Goal: Task Accomplishment & Management: Use online tool/utility

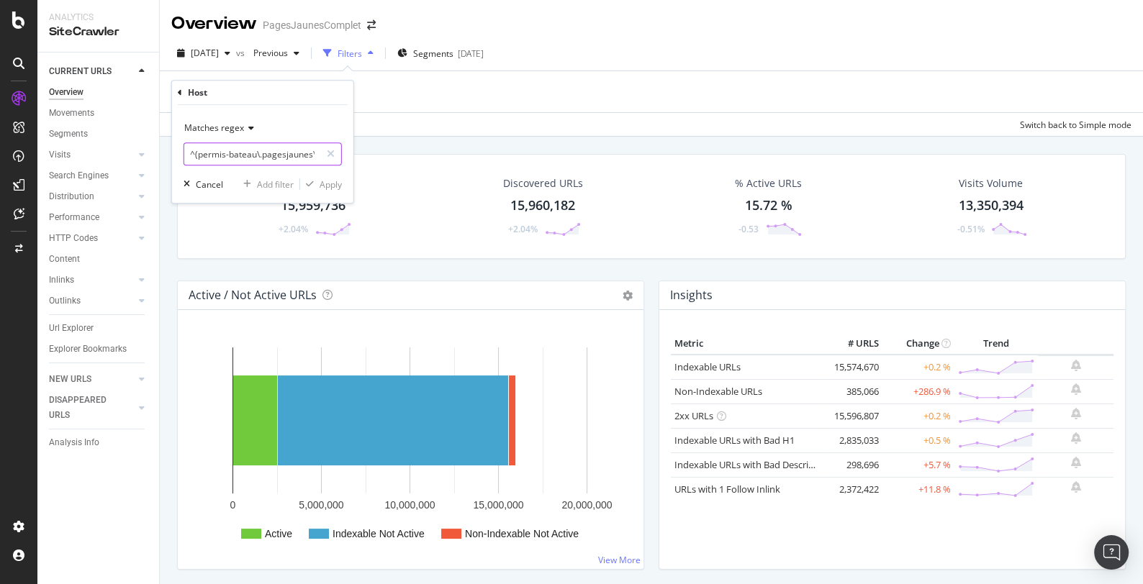
click at [278, 152] on input "^(permis-bateau\.pagesjaunes\.fr|permis-de-conduire\.pagesjaunes\.fr|permis-mot…" at bounding box center [252, 153] width 136 height 23
click at [196, 153] on input "^(permis-bateau\.pagesjaunes\.fr|permis-de-conduire\.pagesjaunes\.fr|permis-mot…" at bounding box center [252, 153] width 136 height 23
click at [238, 124] on span "Matches regex" at bounding box center [214, 128] width 60 height 12
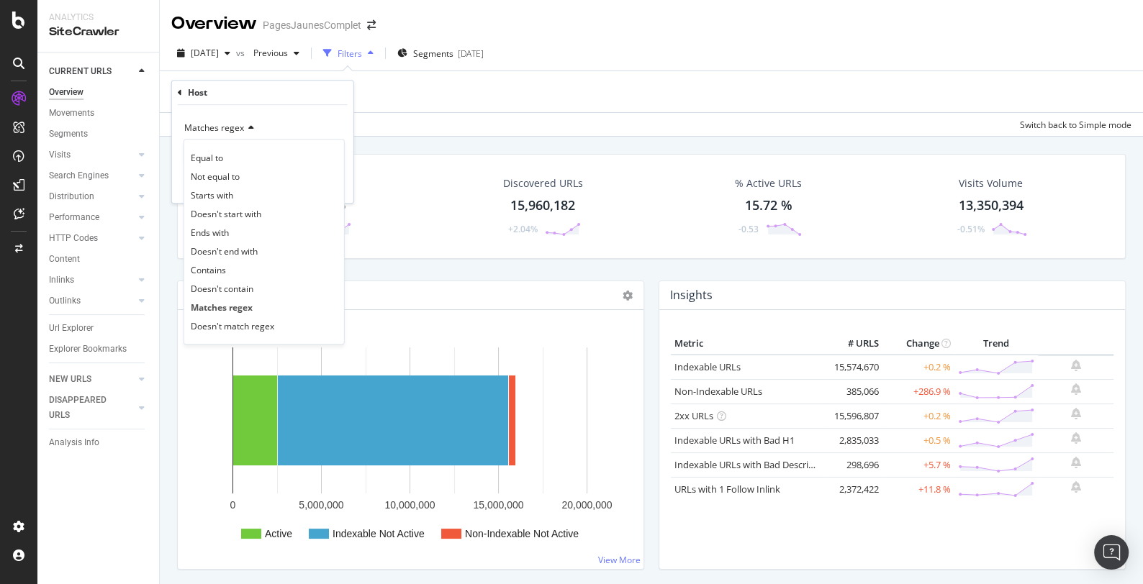
click at [238, 124] on span "Matches regex" at bounding box center [214, 128] width 60 height 12
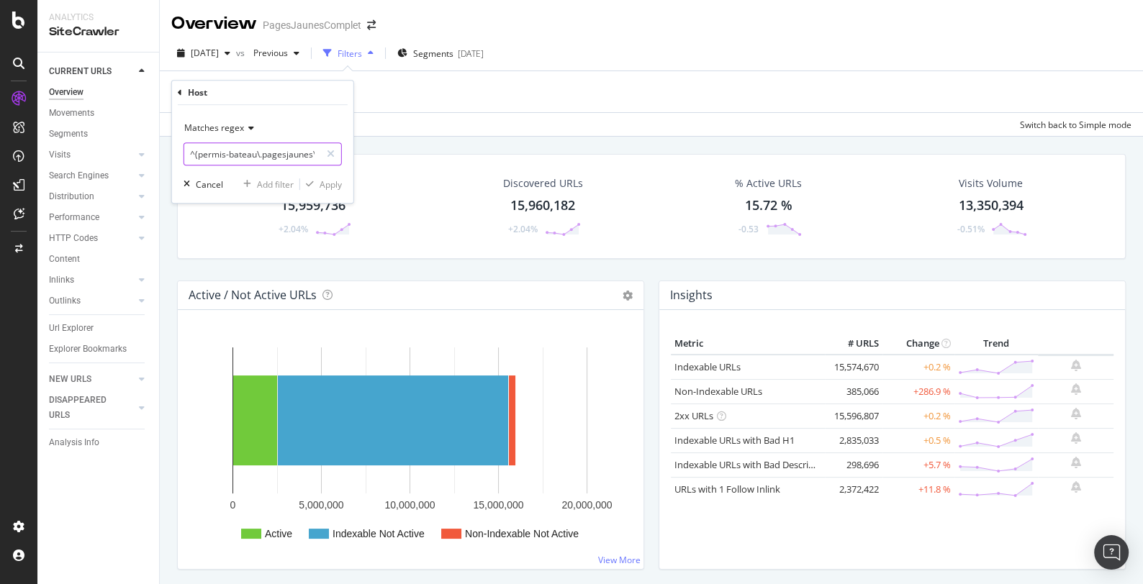
drag, startPoint x: 196, startPoint y: 153, endPoint x: 174, endPoint y: 153, distance: 21.6
click at [174, 153] on div "Matches regex ^(permis-bateau\.pagesjaunes\.fr|permis-de-conduire\.pagesjaunes\…" at bounding box center [262, 154] width 181 height 98
click at [196, 153] on input "^(permis-bateau\.pagesjaunes\.fr|permis-de-conduire\.pagesjaunes\.fr|permis-mot…" at bounding box center [252, 153] width 136 height 23
drag, startPoint x: 302, startPoint y: 158, endPoint x: 432, endPoint y: 158, distance: 130.2
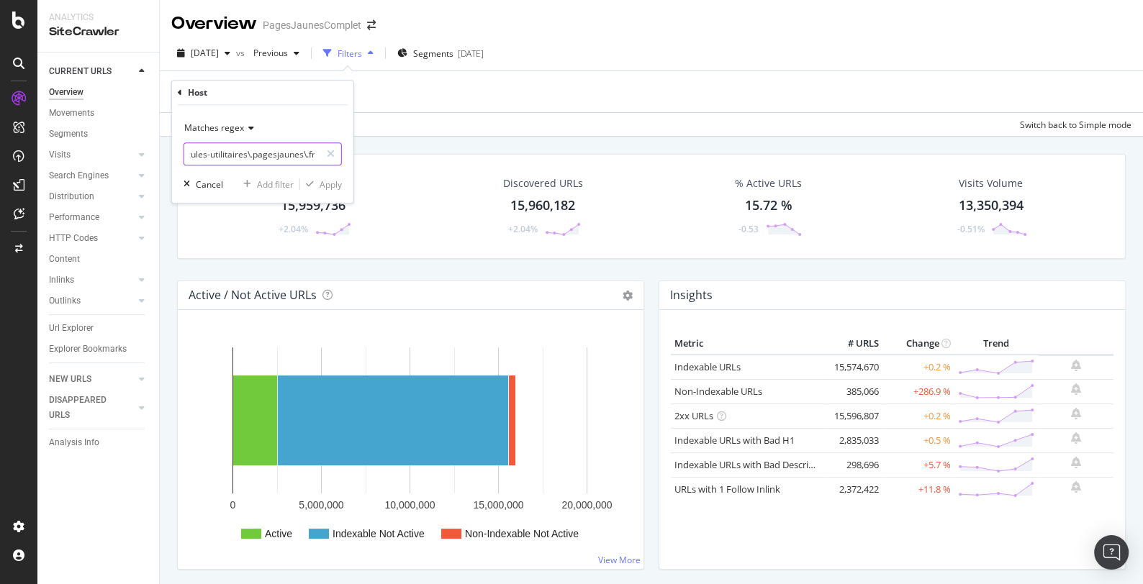
click at [432, 158] on body "Analytics SiteCrawler CURRENT URLS Overview Movements Segments Visits Analysis …" at bounding box center [571, 292] width 1143 height 584
click at [311, 154] on input "permis-bateau\.pagesjaunes\.fr|permis-de-conduire\.pagesjaunes\.fr|permis-moto\…" at bounding box center [252, 153] width 136 height 23
drag, startPoint x: 229, startPoint y: 153, endPoint x: 340, endPoint y: 153, distance: 110.8
click at [340, 153] on div "permis-bateau\.pagesjaunes\.fr|permis-de-conduire\.pagesjaunes\.fr|permis-moto\…" at bounding box center [262, 153] width 158 height 23
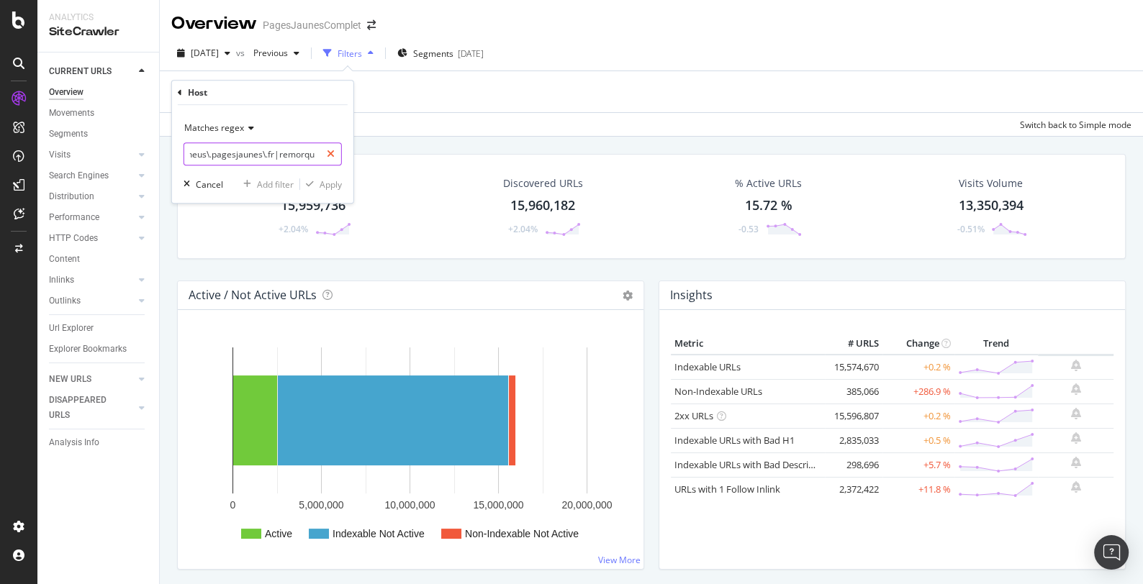
type input "permis-bateau\.pagesjaunes\.fr|permis-de-conduire\.pagesjaunes\.fr|permis-moto\…"
paste input "permis-bateau|permis-de-conduire|permis-moto|location-longue-duree|location-voi…"
type input "permis-bateau|permis-de-conduire|permis-moto|location-longue-duree|location-voi…"
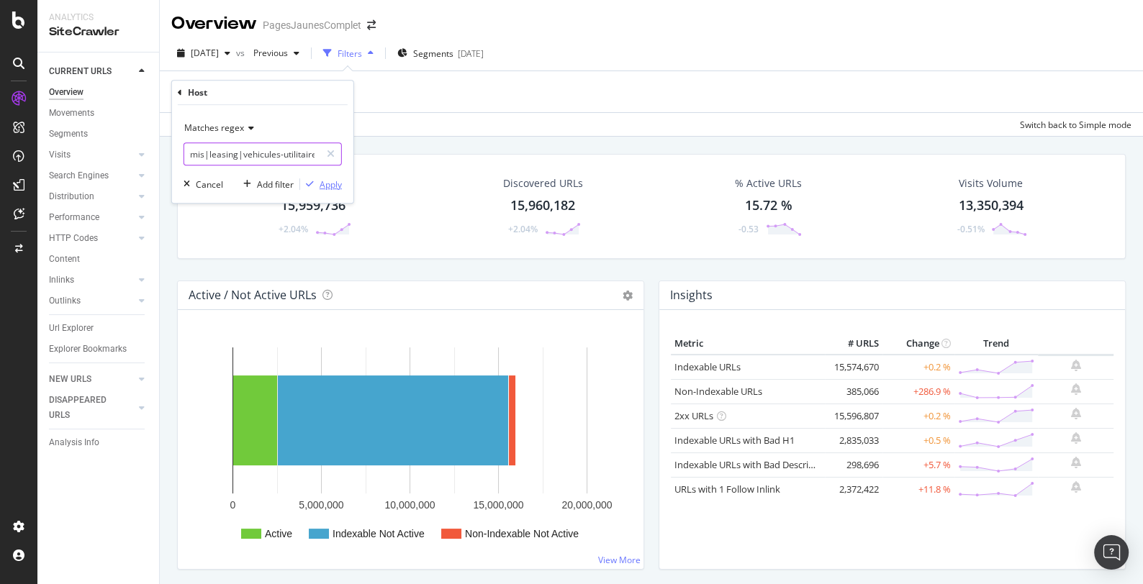
click at [331, 178] on div "Apply" at bounding box center [330, 184] width 22 height 12
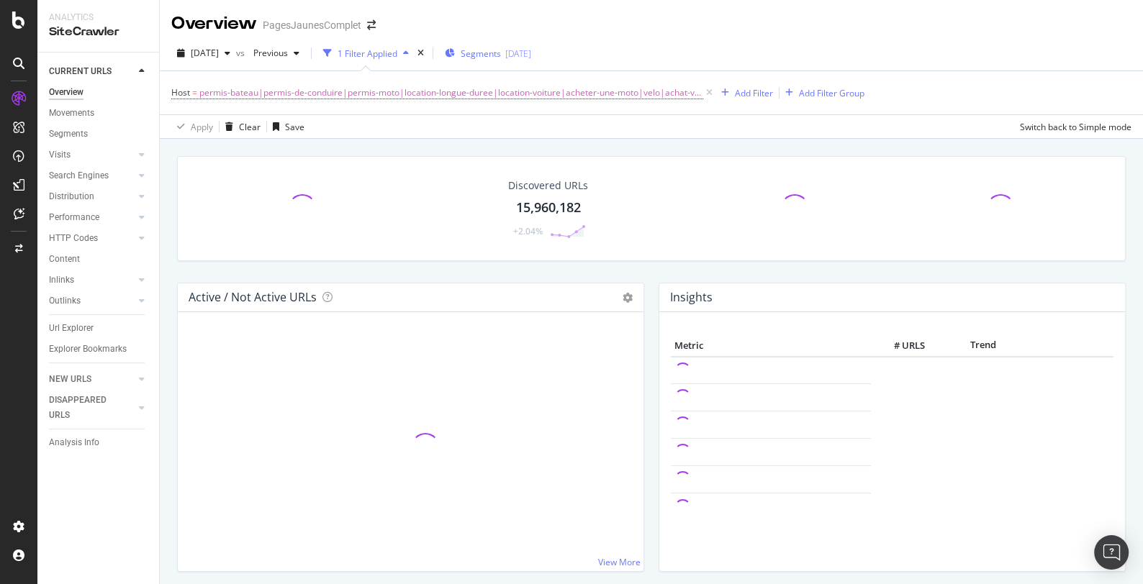
click at [501, 53] on span "Segments" at bounding box center [481, 53] width 40 height 12
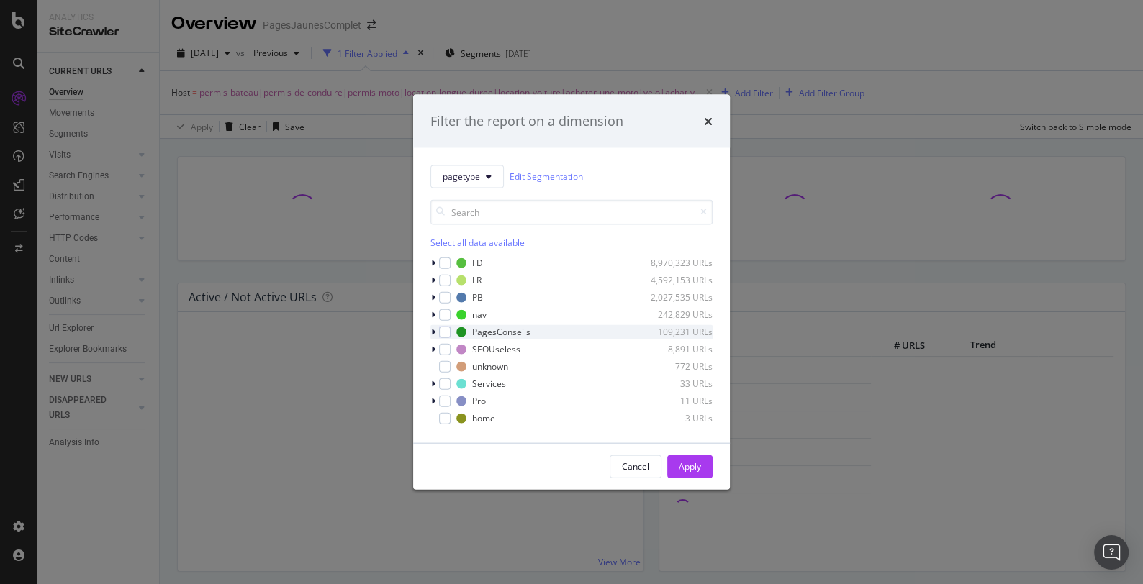
click at [435, 332] on icon "modal" at bounding box center [433, 331] width 4 height 9
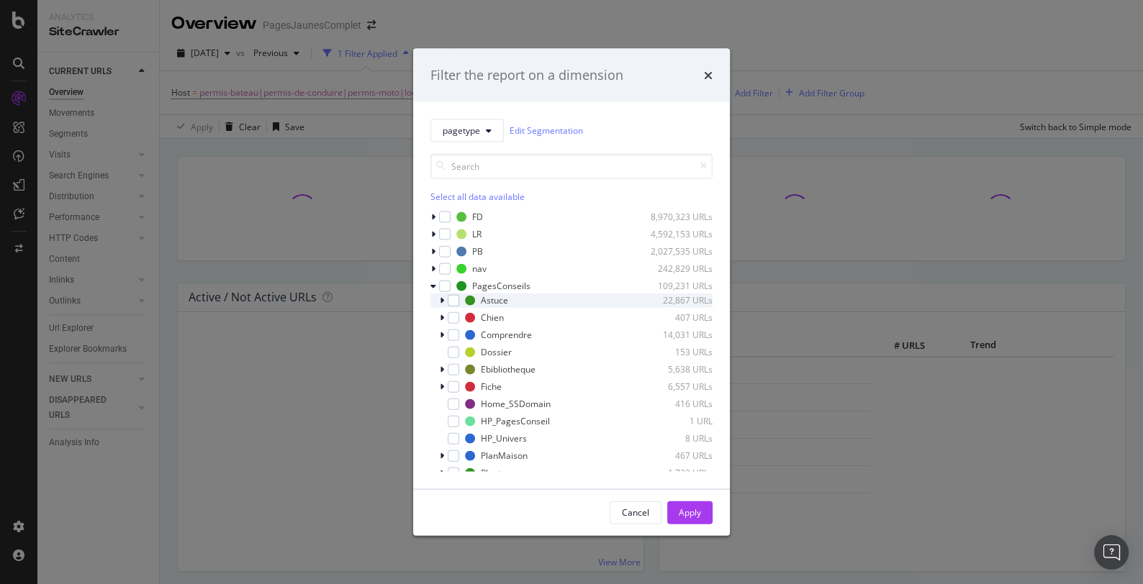
click at [443, 301] on div "modal" at bounding box center [443, 300] width 9 height 14
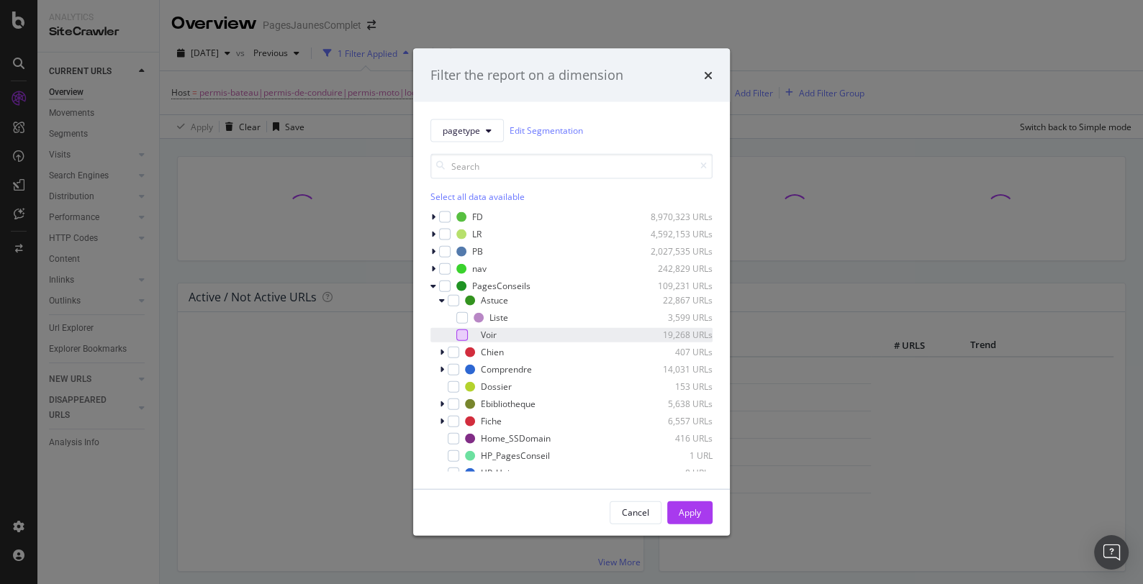
click at [460, 336] on div "modal" at bounding box center [462, 335] width 12 height 12
click at [442, 353] on icon "modal" at bounding box center [442, 352] width 4 height 9
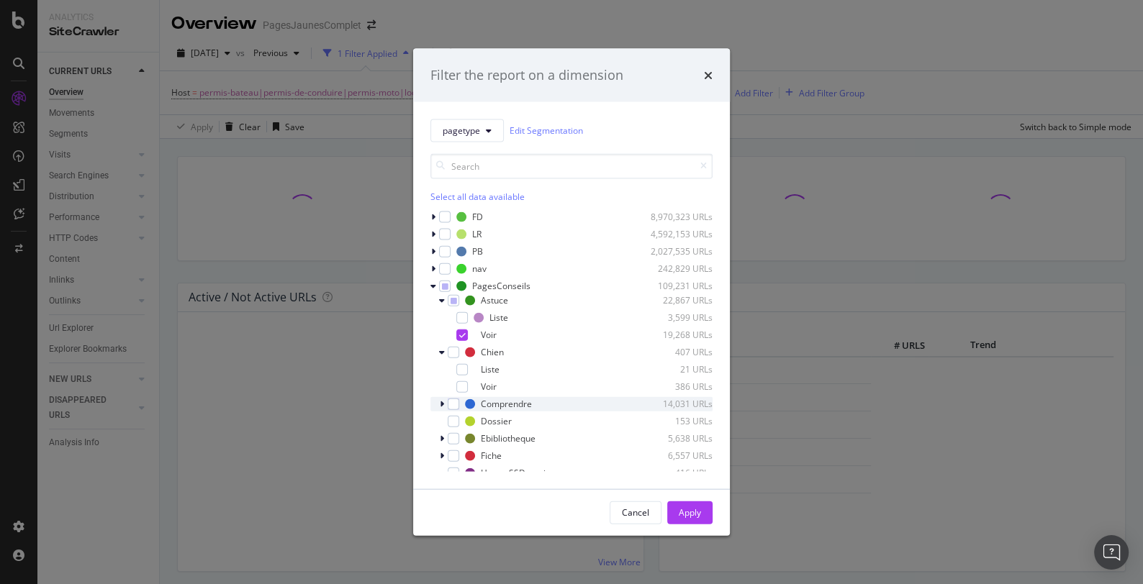
click at [443, 404] on icon "modal" at bounding box center [442, 403] width 4 height 9
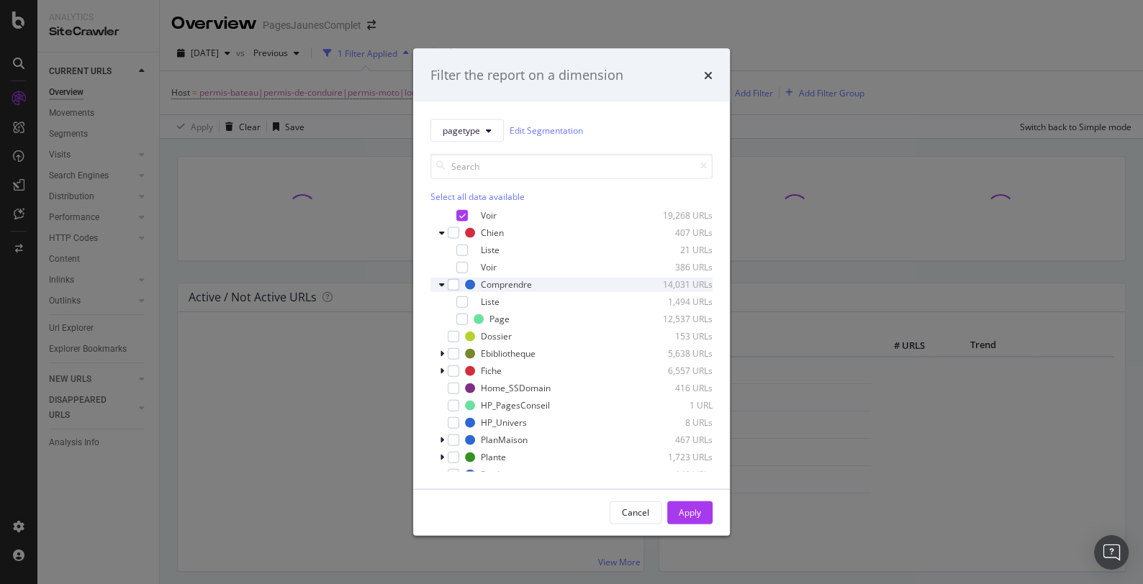
scroll to position [120, 0]
click at [463, 315] on div "modal" at bounding box center [462, 318] width 12 height 12
click at [444, 350] on div "modal" at bounding box center [443, 352] width 9 height 14
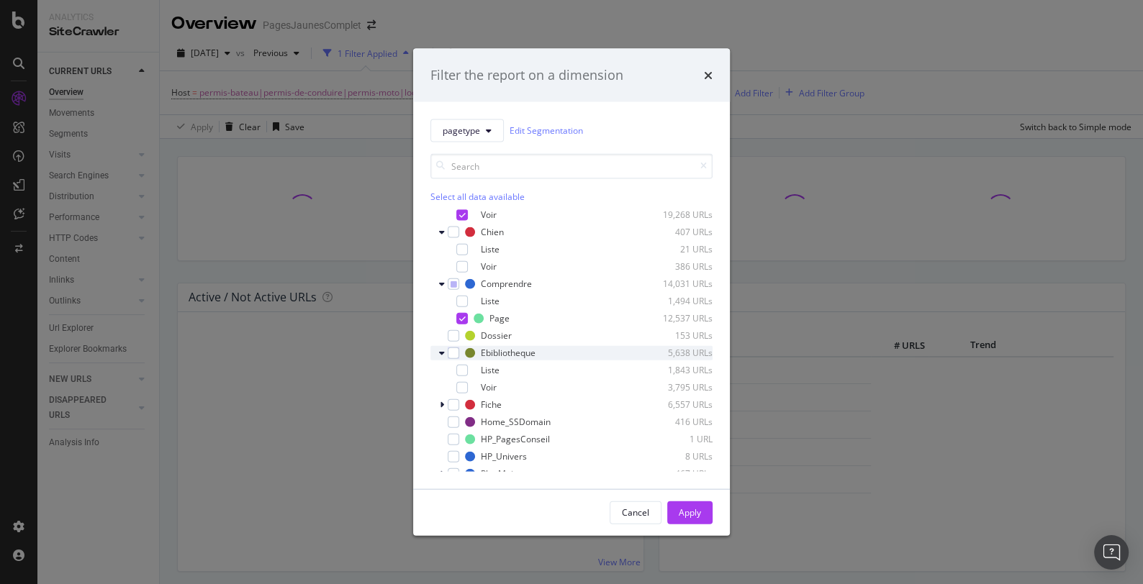
click at [444, 350] on div "modal" at bounding box center [443, 352] width 9 height 14
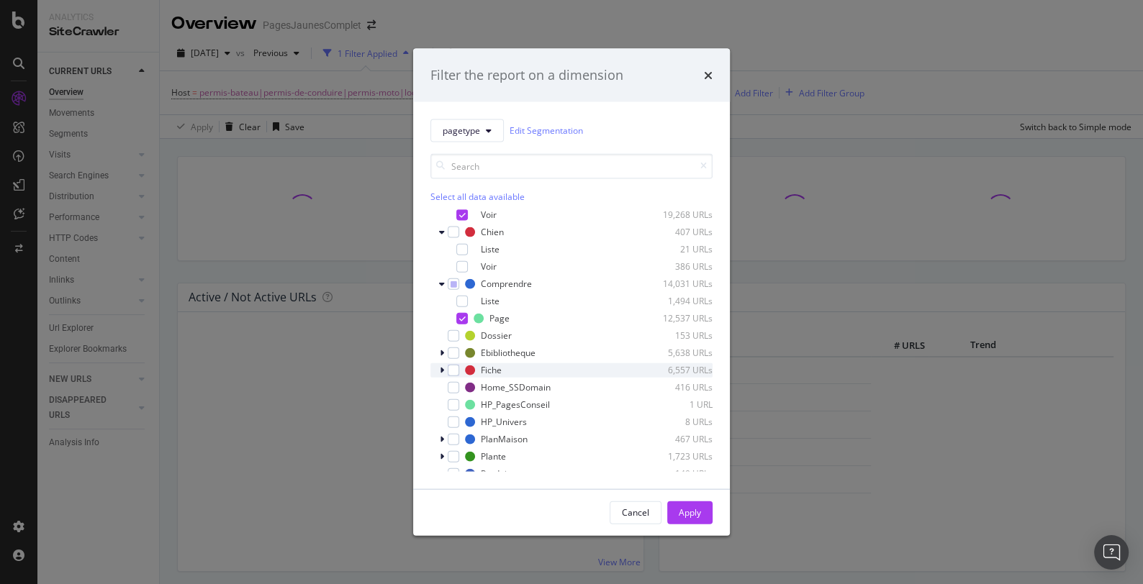
click at [442, 367] on icon "modal" at bounding box center [442, 370] width 4 height 9
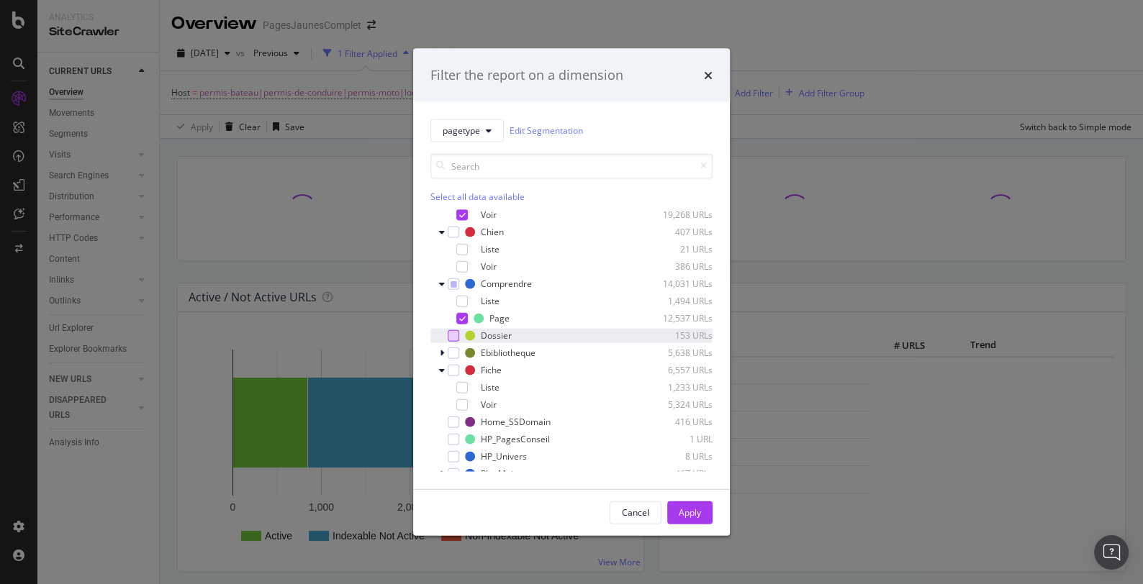
click at [455, 334] on div "modal" at bounding box center [454, 336] width 12 height 12
click at [461, 399] on div "modal" at bounding box center [462, 405] width 12 height 12
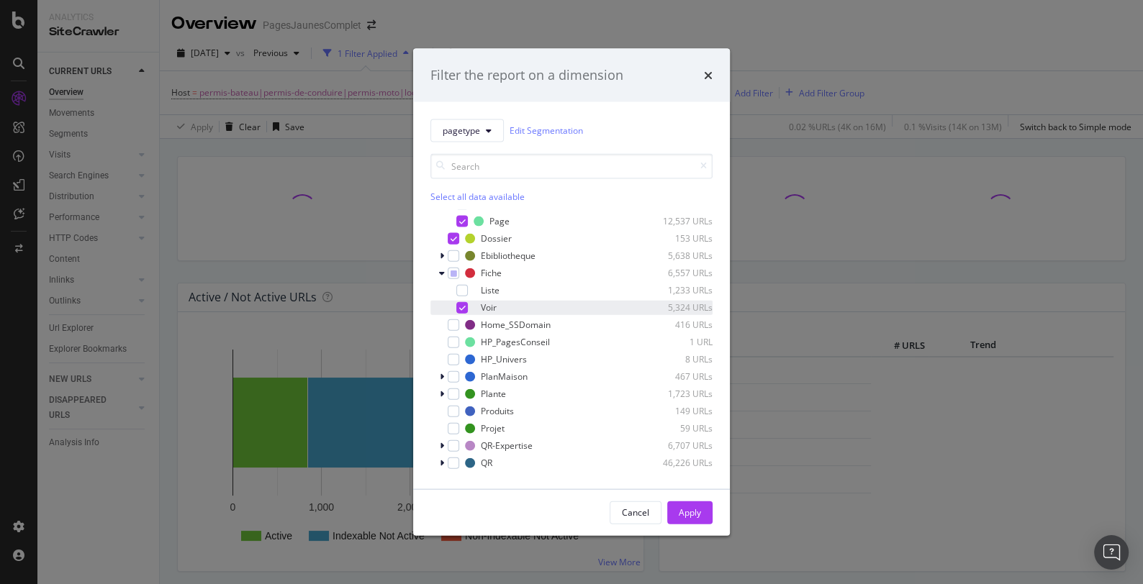
scroll to position [226, 0]
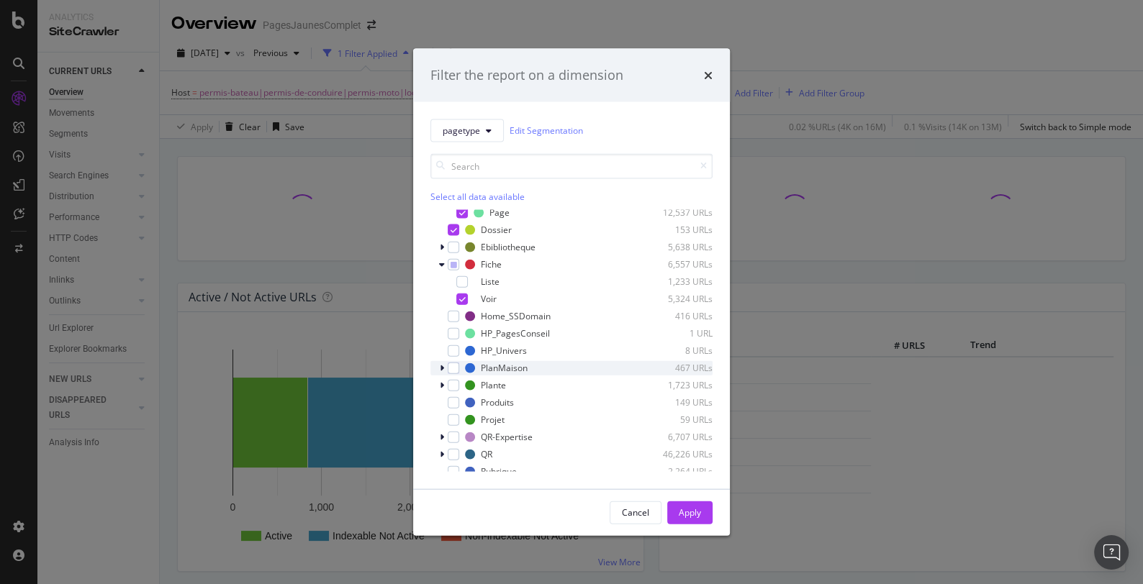
click at [447, 368] on div "modal" at bounding box center [443, 367] width 9 height 14
click at [461, 399] on div "modal" at bounding box center [462, 402] width 12 height 12
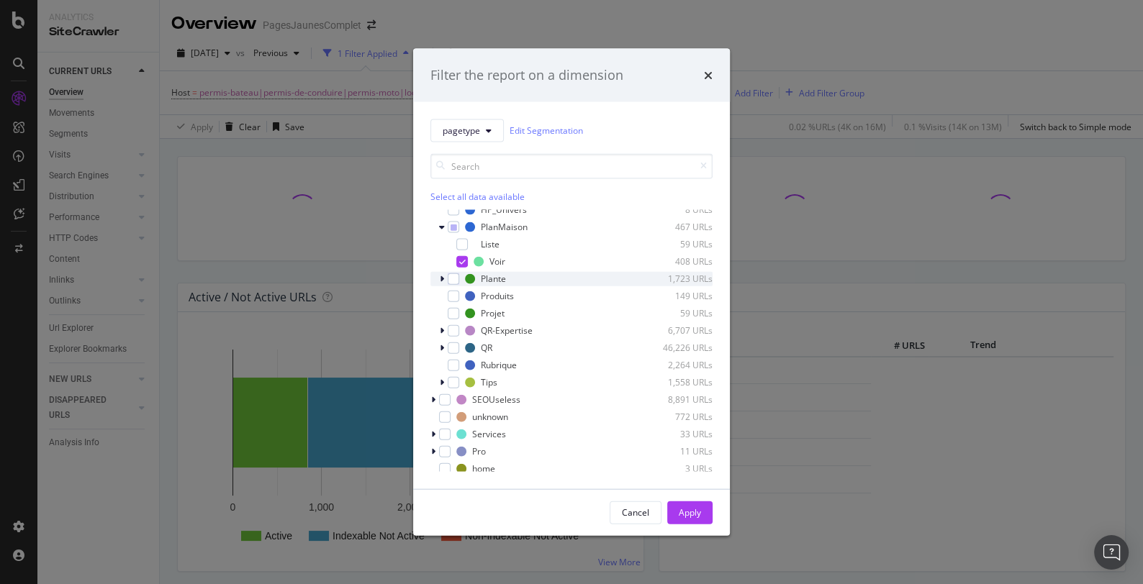
scroll to position [371, 0]
click at [454, 292] on div "modal" at bounding box center [454, 292] width 12 height 12
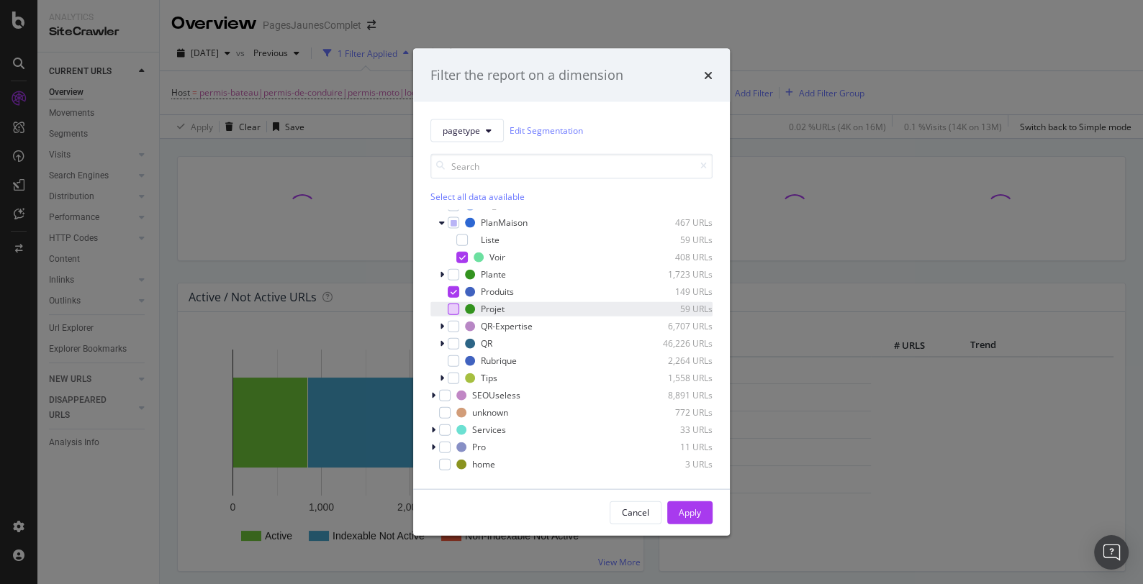
click at [454, 308] on div "modal" at bounding box center [454, 309] width 12 height 12
click at [441, 328] on icon "modal" at bounding box center [442, 326] width 4 height 9
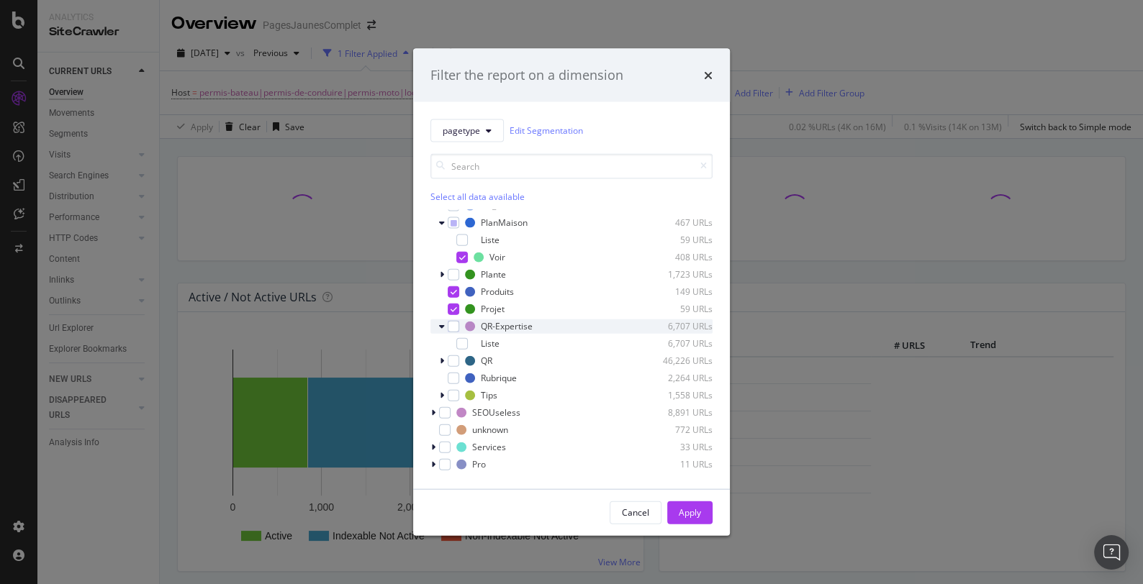
click at [441, 325] on icon "modal" at bounding box center [442, 326] width 6 height 9
click at [443, 378] on icon "modal" at bounding box center [442, 377] width 4 height 9
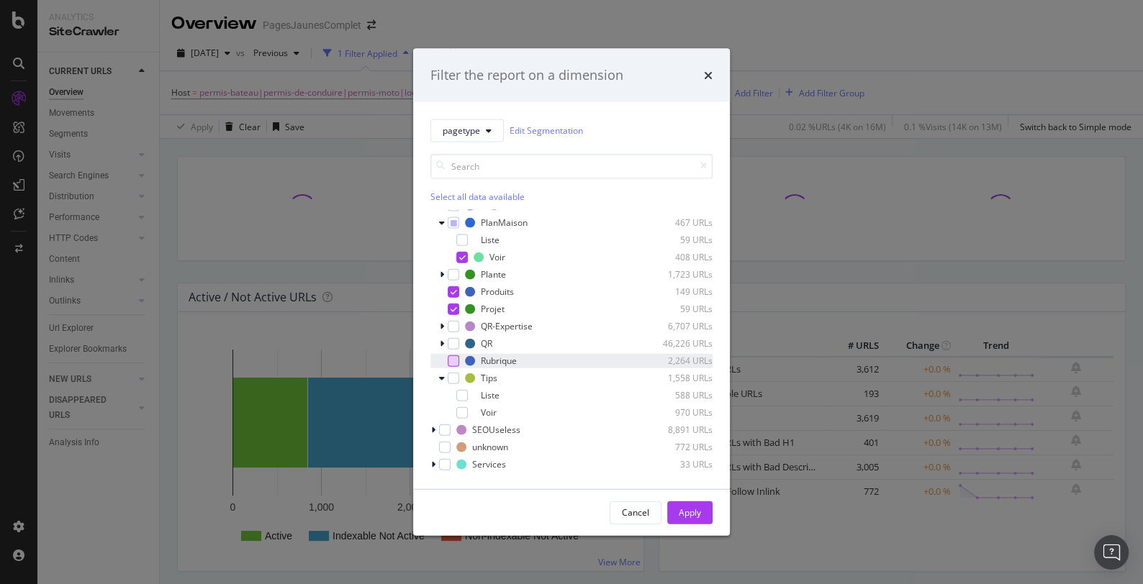
click at [454, 358] on div "modal" at bounding box center [454, 361] width 12 height 12
click at [465, 412] on div "modal" at bounding box center [462, 413] width 12 height 12
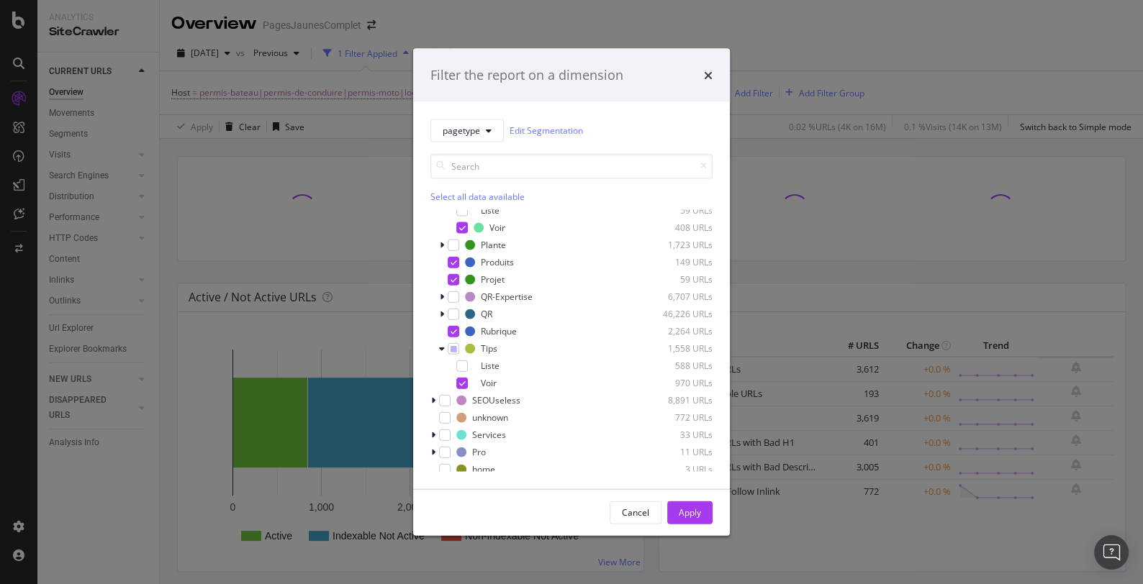
scroll to position [405, 0]
click at [691, 509] on div "Apply" at bounding box center [690, 513] width 22 height 12
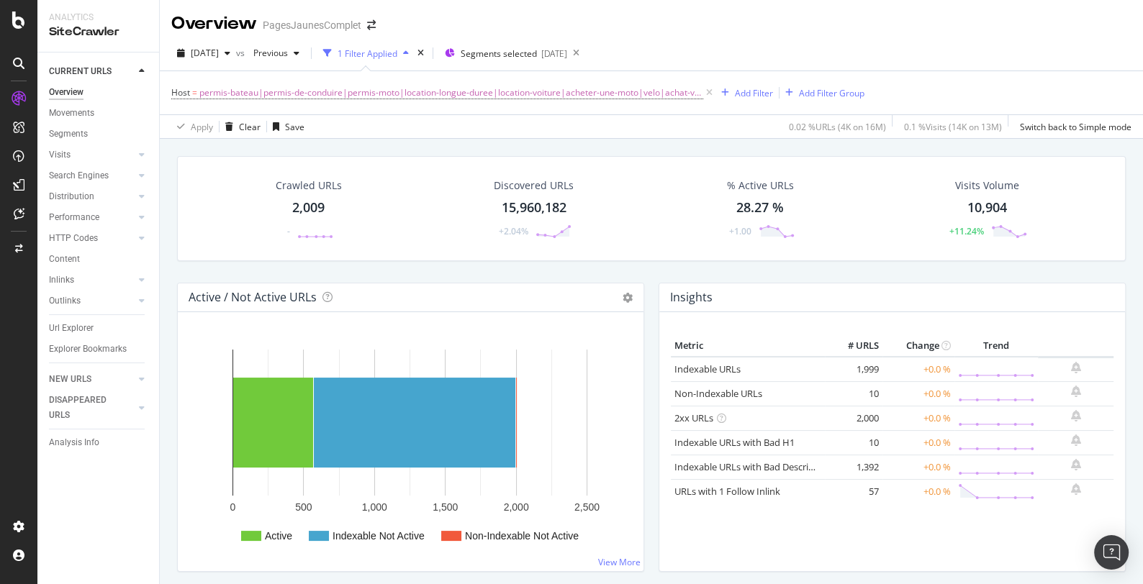
click at [615, 127] on div "Apply Clear Save 0.02 % URLs ( 4K on 16M ) 0.1 % Visits ( 14K on 13M ) Switch b…" at bounding box center [651, 126] width 983 height 24
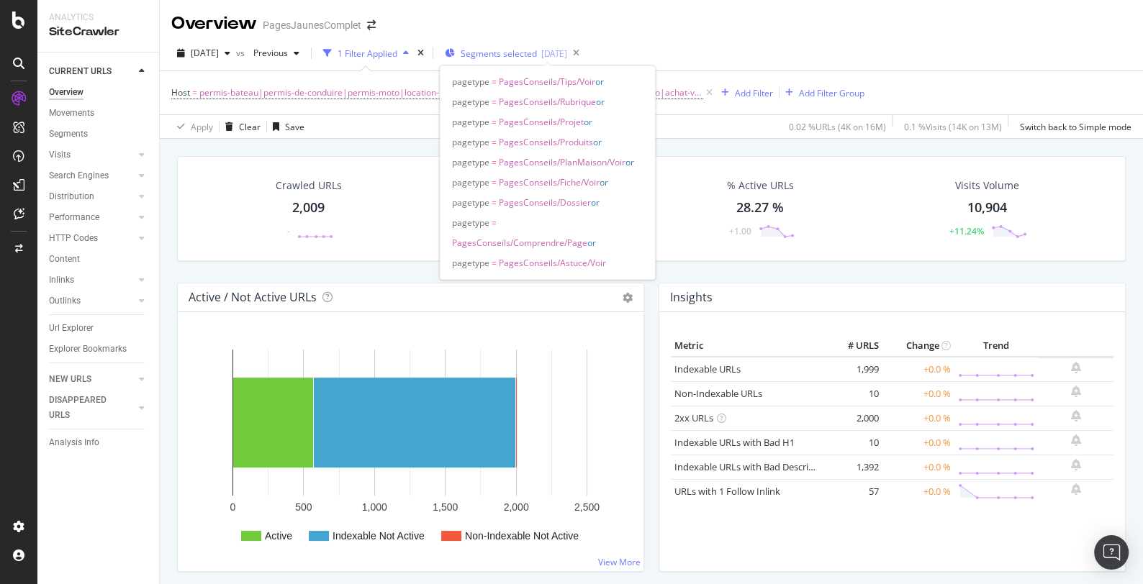
click at [537, 52] on span "Segments selected" at bounding box center [499, 53] width 76 height 12
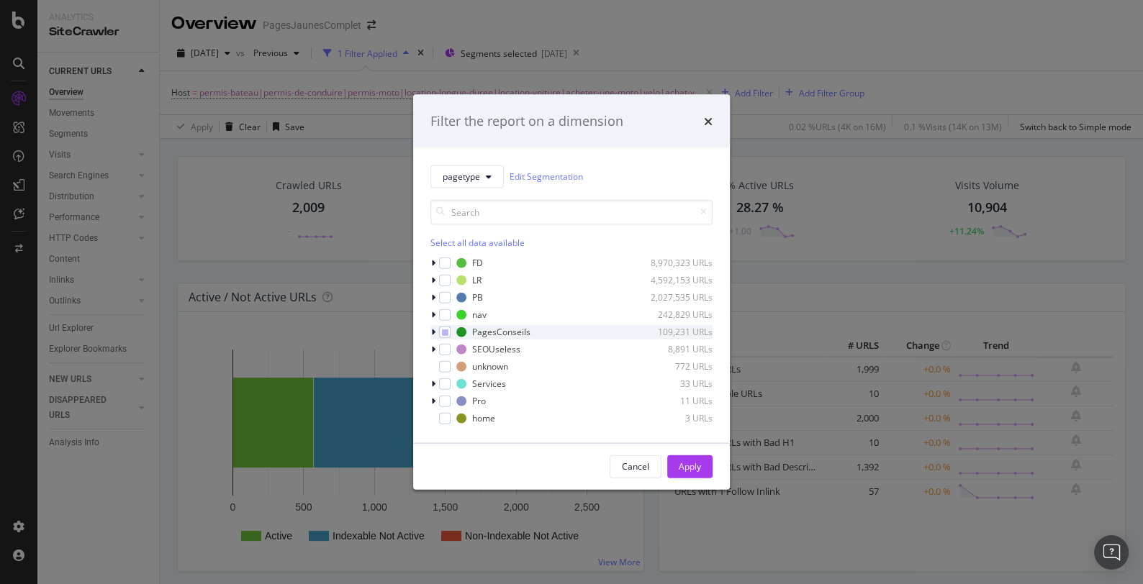
click at [432, 333] on icon "modal" at bounding box center [433, 331] width 4 height 9
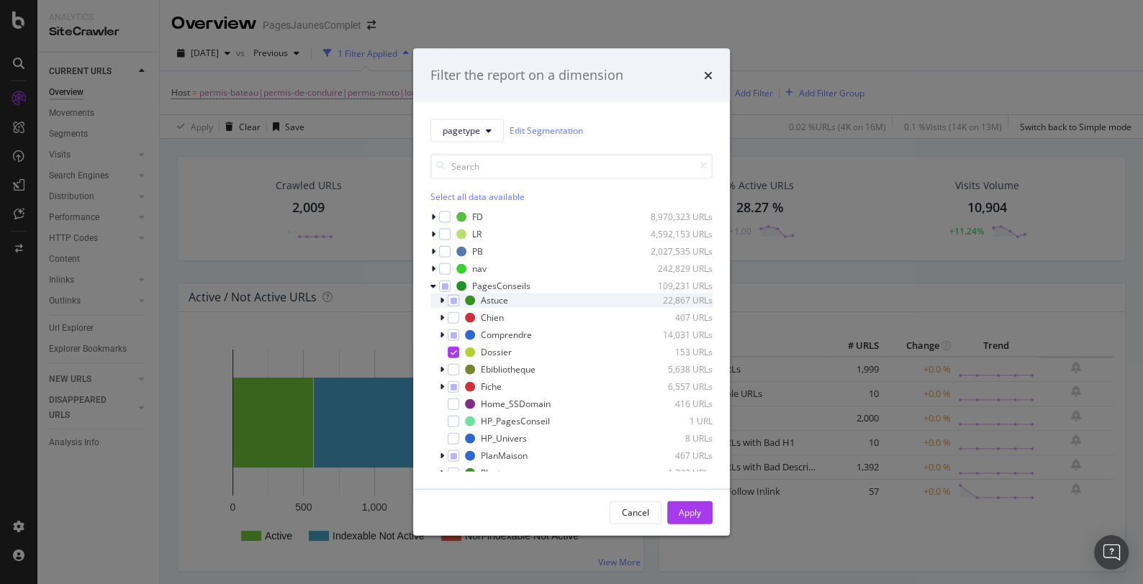
click at [443, 300] on icon "modal" at bounding box center [442, 300] width 4 height 9
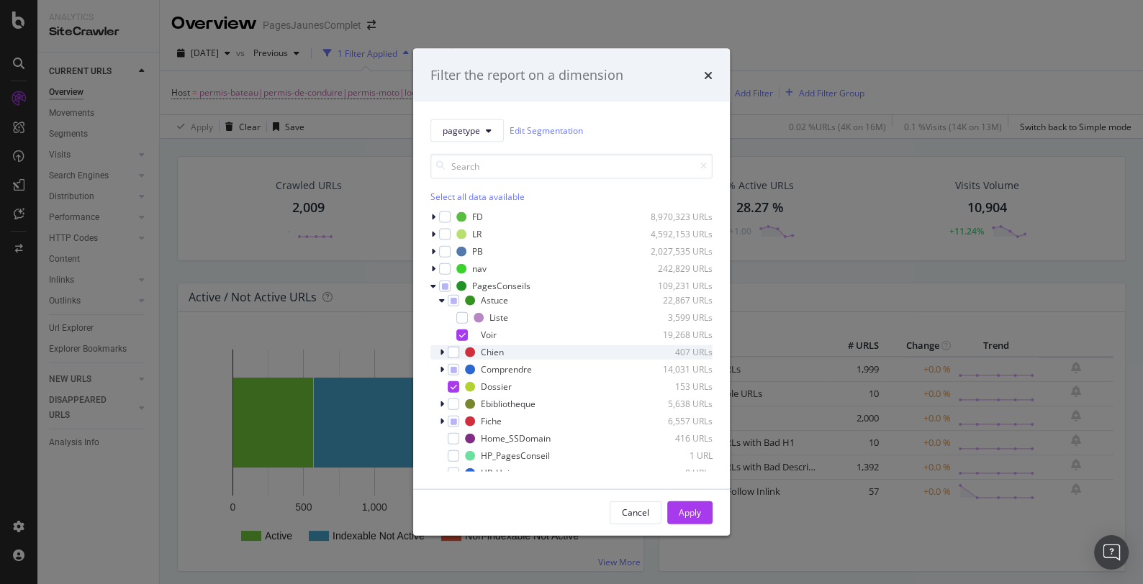
click at [443, 350] on icon "modal" at bounding box center [442, 352] width 4 height 9
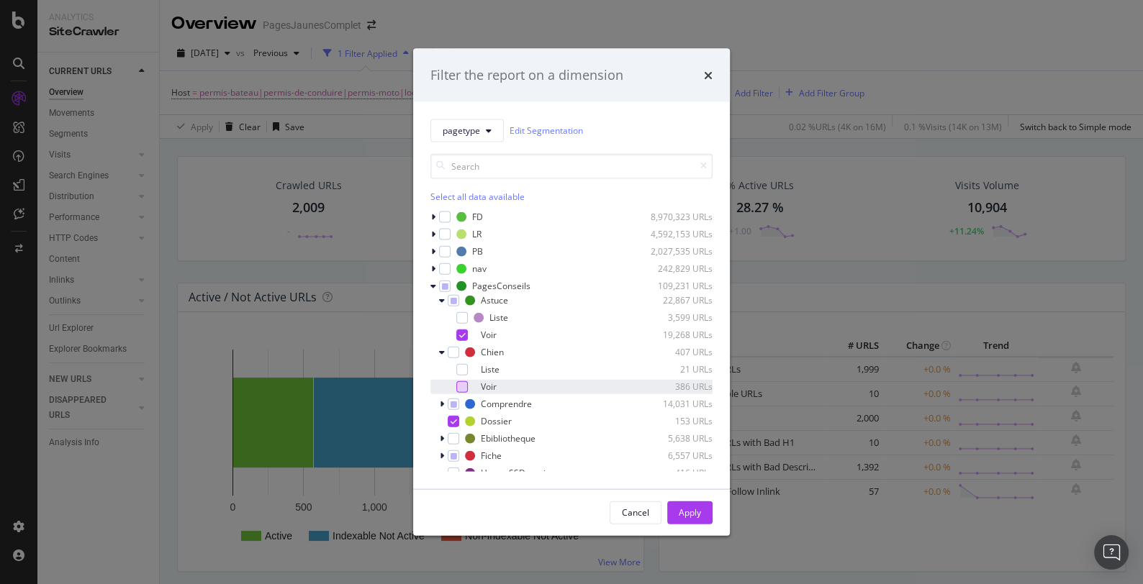
click at [463, 385] on div "modal" at bounding box center [462, 387] width 12 height 12
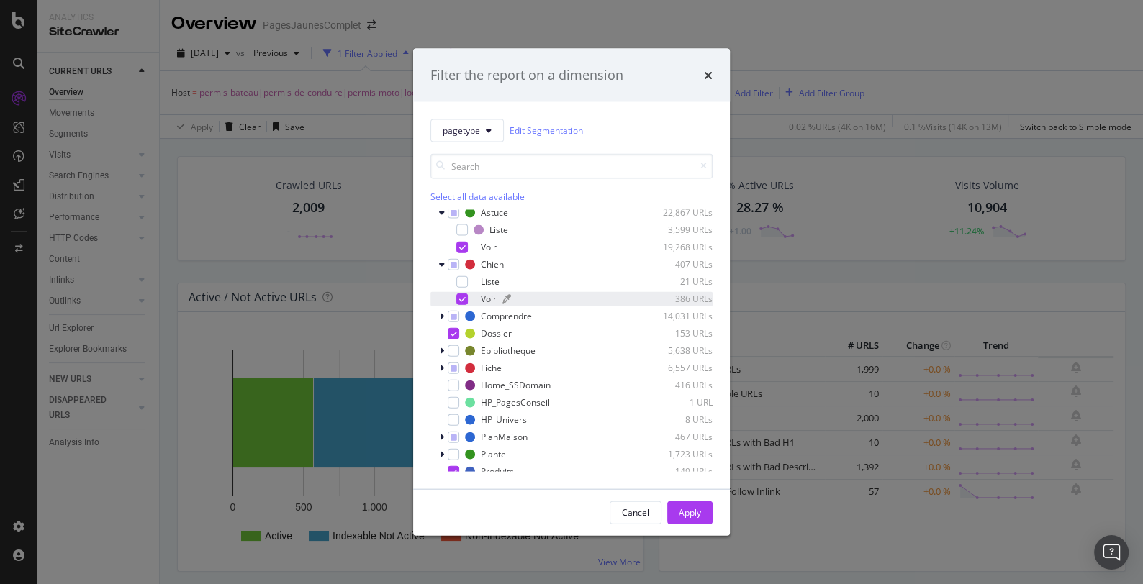
scroll to position [89, 0]
click at [441, 316] on icon "modal" at bounding box center [442, 315] width 4 height 9
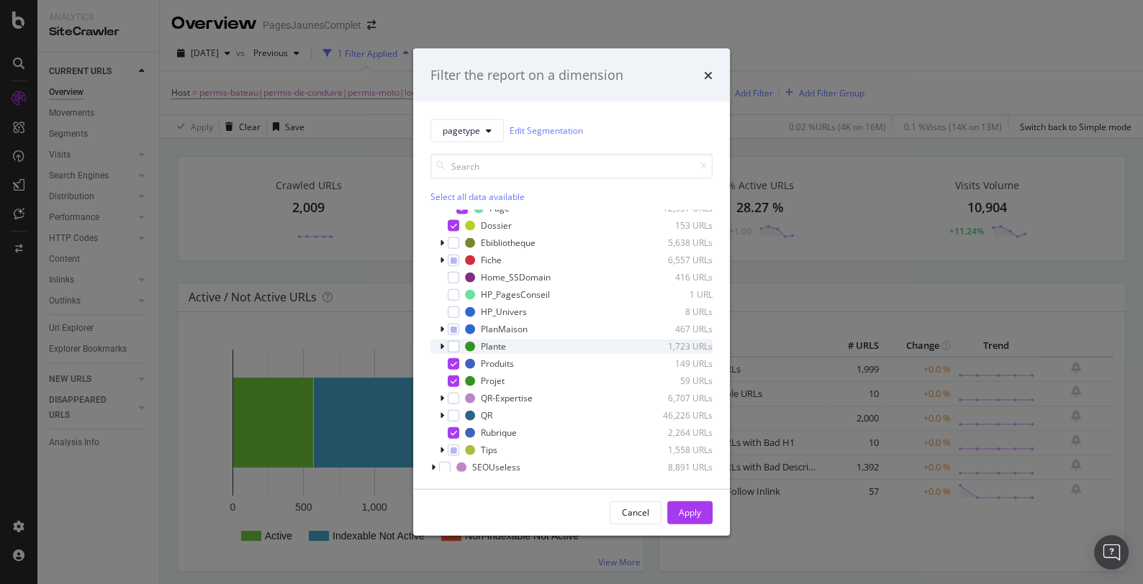
scroll to position [302, 0]
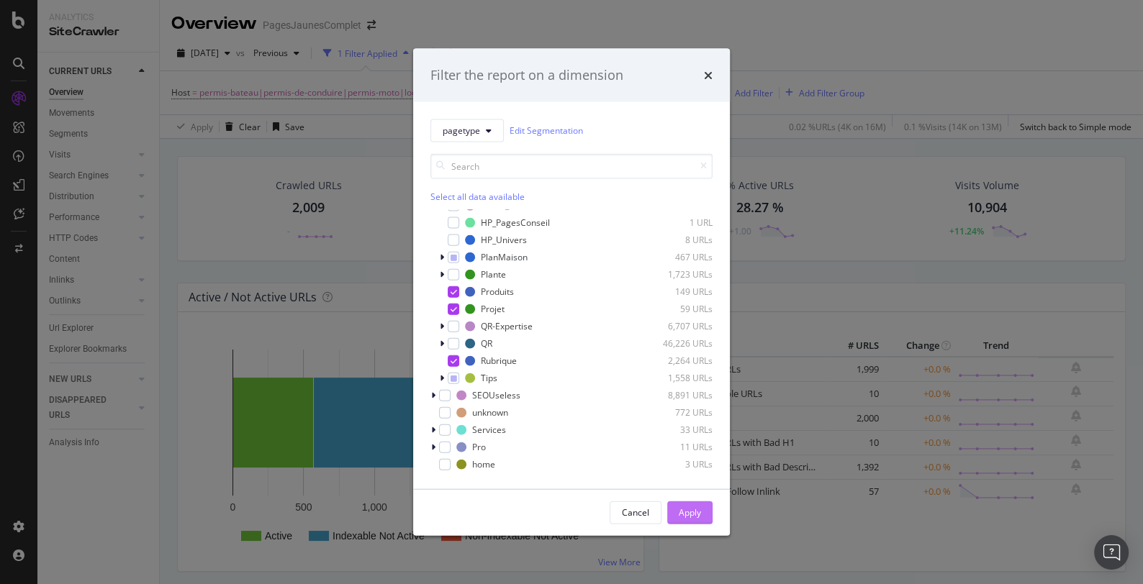
click at [691, 507] on div "Apply" at bounding box center [690, 513] width 22 height 12
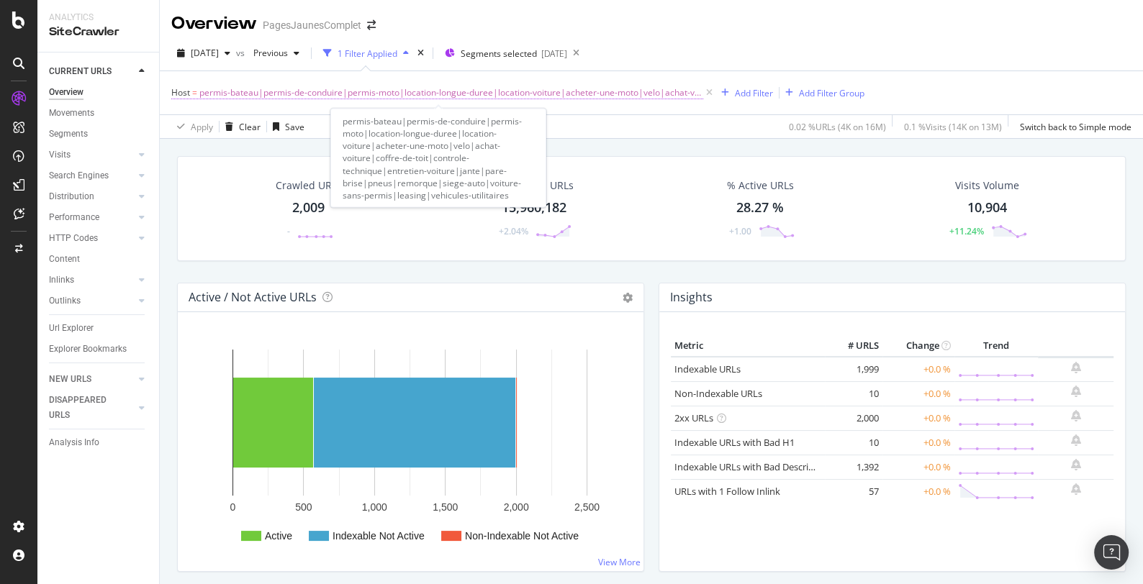
click at [652, 92] on span "permis-bateau|permis-de-conduire|permis-moto|location-longue-duree|location-voi…" at bounding box center [451, 93] width 504 height 20
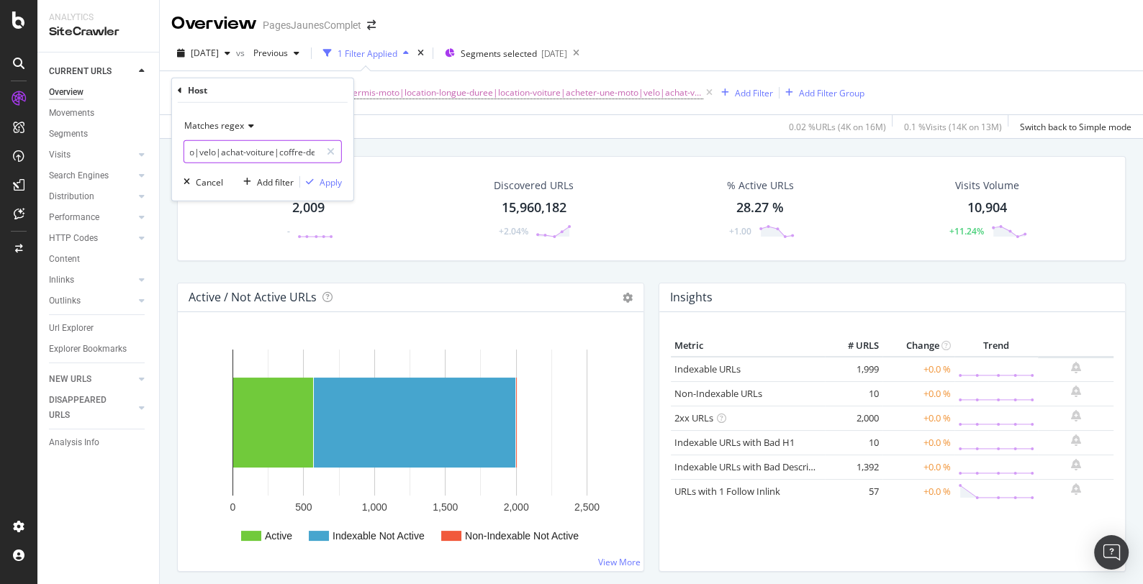
scroll to position [0, 995]
drag, startPoint x: 264, startPoint y: 153, endPoint x: 418, endPoint y: 153, distance: 154.0
click at [418, 153] on body "Analytics SiteCrawler CURRENT URLS Overview Movements Segments Visits Analysis …" at bounding box center [571, 292] width 1143 height 584
click at [302, 153] on input "permis-bateau|permis-de-conduire|permis-moto|location-longue-duree|location-voi…" at bounding box center [252, 151] width 136 height 23
drag, startPoint x: 225, startPoint y: 151, endPoint x: 172, endPoint y: 150, distance: 53.3
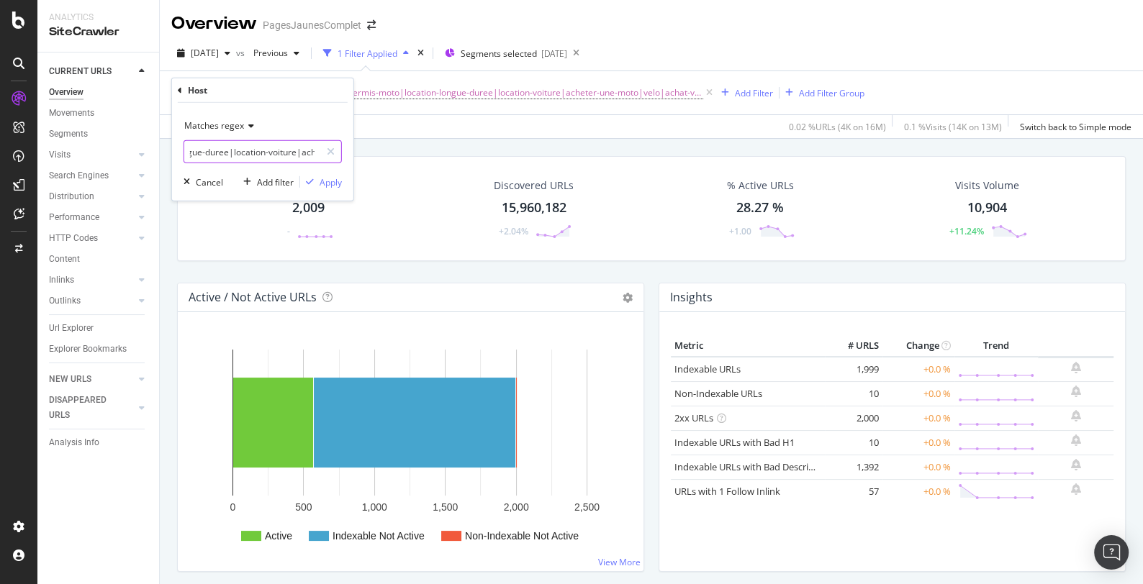
click at [172, 150] on div "Matches regex permis-bateau|permis-de-conduire|permis-moto|location-longue-dure…" at bounding box center [262, 152] width 181 height 98
click at [227, 150] on input "permis-bateau|permis-de-conduire|permis-moto|location-longue-duree|location-voi…" at bounding box center [252, 151] width 136 height 23
type input "e"
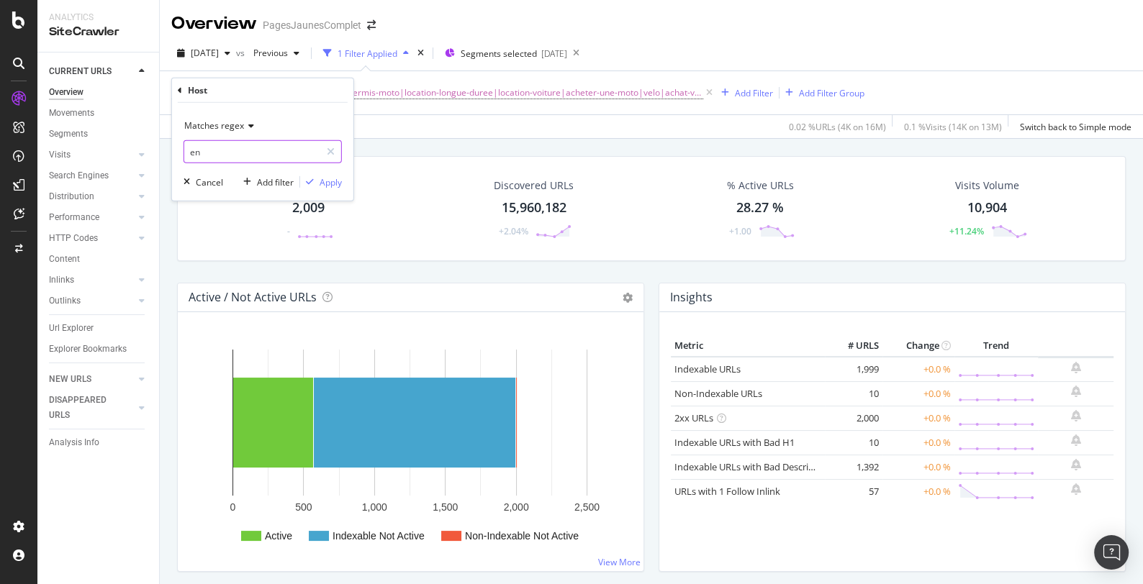
click at [283, 155] on input "en" at bounding box center [252, 151] width 136 height 23
paste input "permis-bateau|permis-de-conduire|permis-moto|location-longue-duree|location-voi…"
type input "enpermis-bateau|permis-de-conduire|permis-moto|location-longue-duree|location-v…"
click at [329, 181] on div "Apply" at bounding box center [330, 182] width 22 height 12
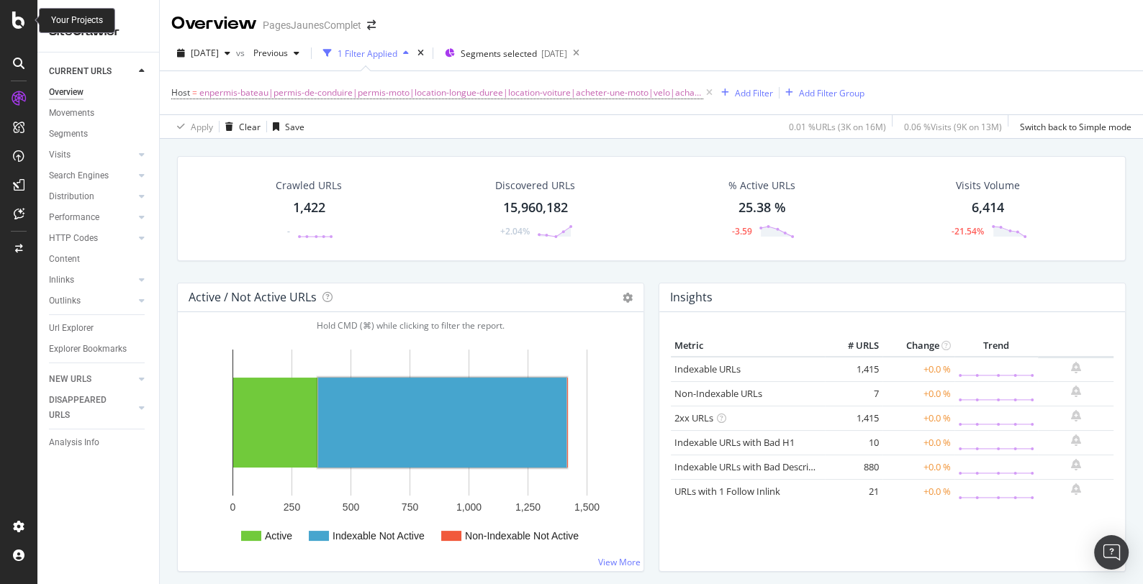
click at [10, 16] on div at bounding box center [18, 20] width 35 height 17
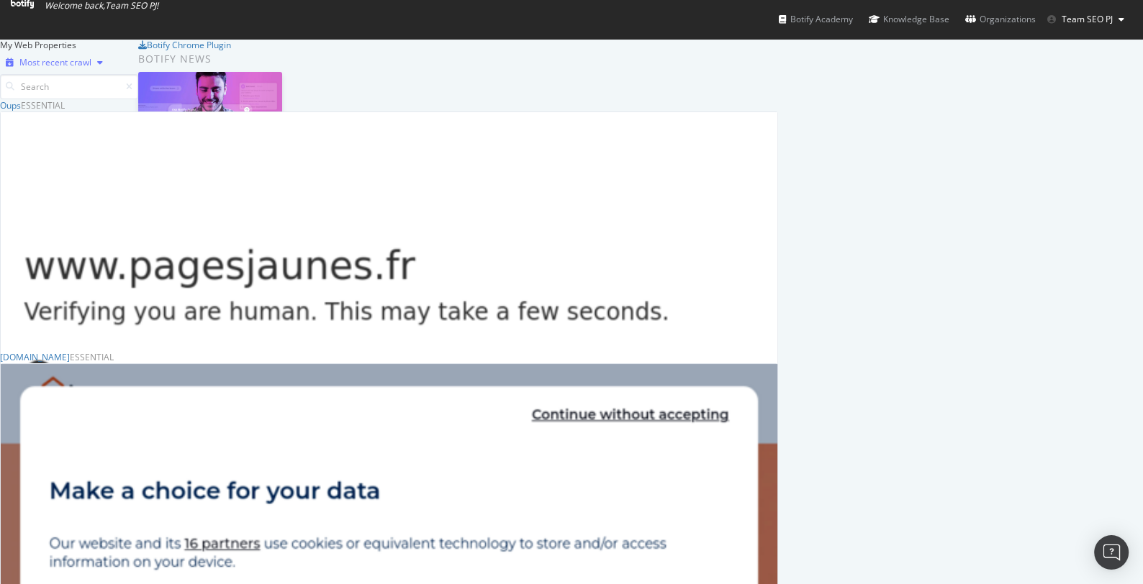
click at [109, 67] on div "button" at bounding box center [99, 62] width 17 height 9
click at [91, 67] on div "Most recent crawl" at bounding box center [55, 62] width 72 height 9
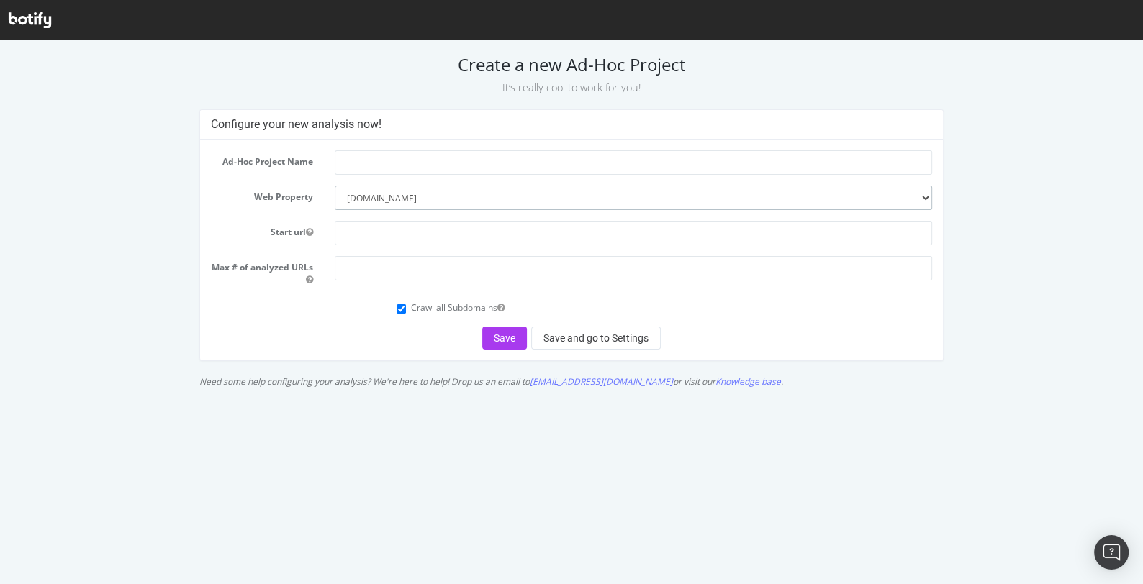
click at [359, 194] on select "--------- www.pagesjaunes.fr www.pagesjaunes.fr/oups www.ootravaux.fr www.pages…" at bounding box center [633, 198] width 597 height 24
select select
click at [385, 197] on select "--------- www.pagesjaunes.fr www.pagesjaunes.fr/oups www.ootravaux.fr www.pages…" at bounding box center [633, 198] width 597 height 24
click at [507, 198] on select "--------- www.pagesjaunes.fr www.pagesjaunes.fr/oups www.ootravaux.fr www.pages…" at bounding box center [633, 198] width 597 height 24
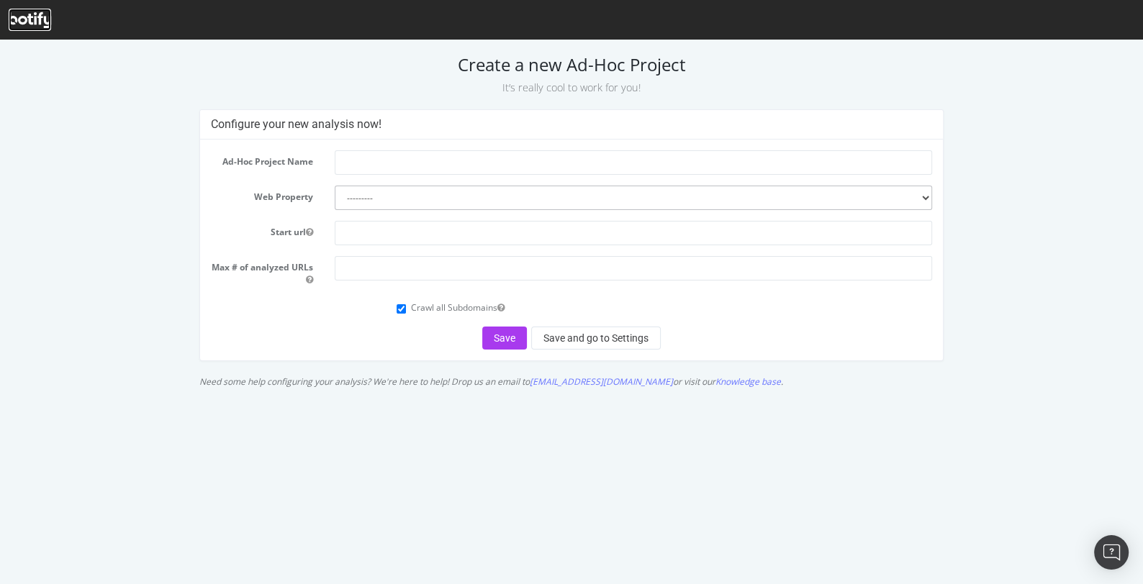
click at [27, 12] on icon at bounding box center [30, 20] width 42 height 16
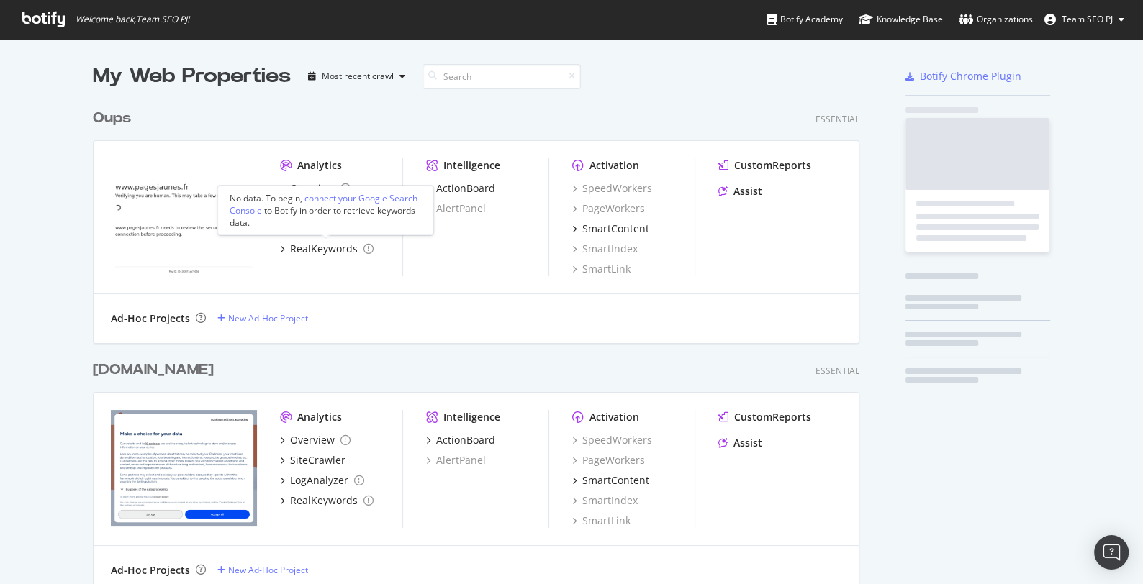
scroll to position [1048, 778]
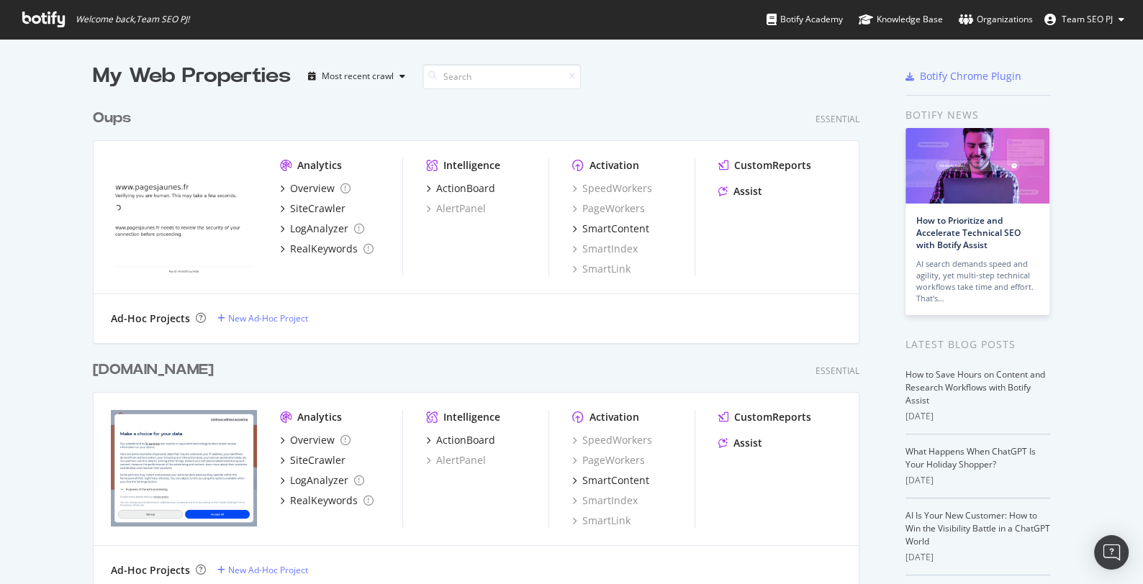
click at [1117, 17] on button "Team SEO PJ" at bounding box center [1084, 19] width 103 height 23
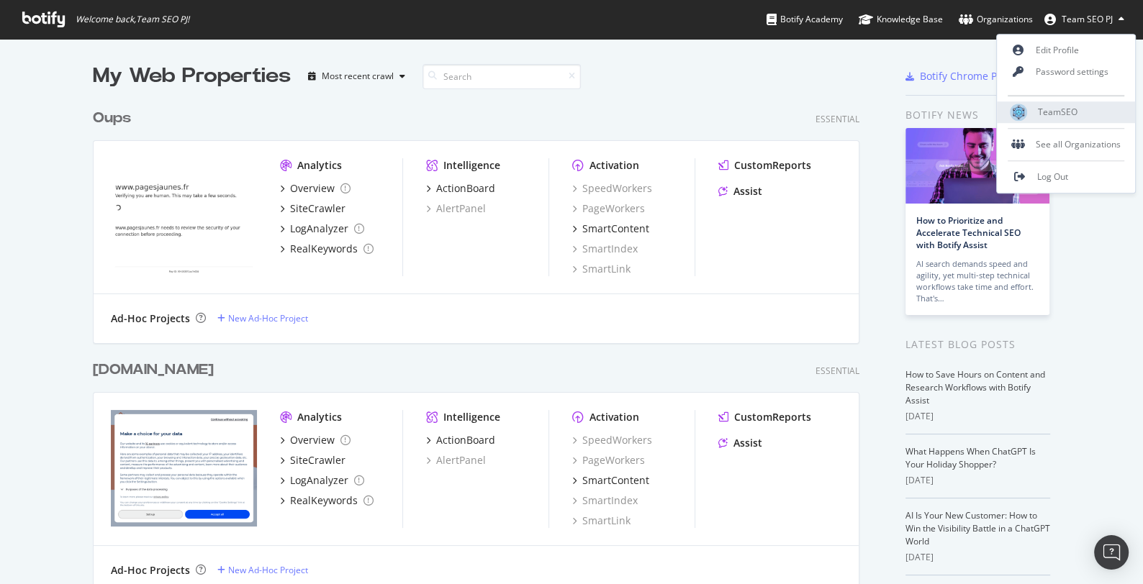
click at [1057, 116] on span "TeamSEO" at bounding box center [1058, 112] width 40 height 12
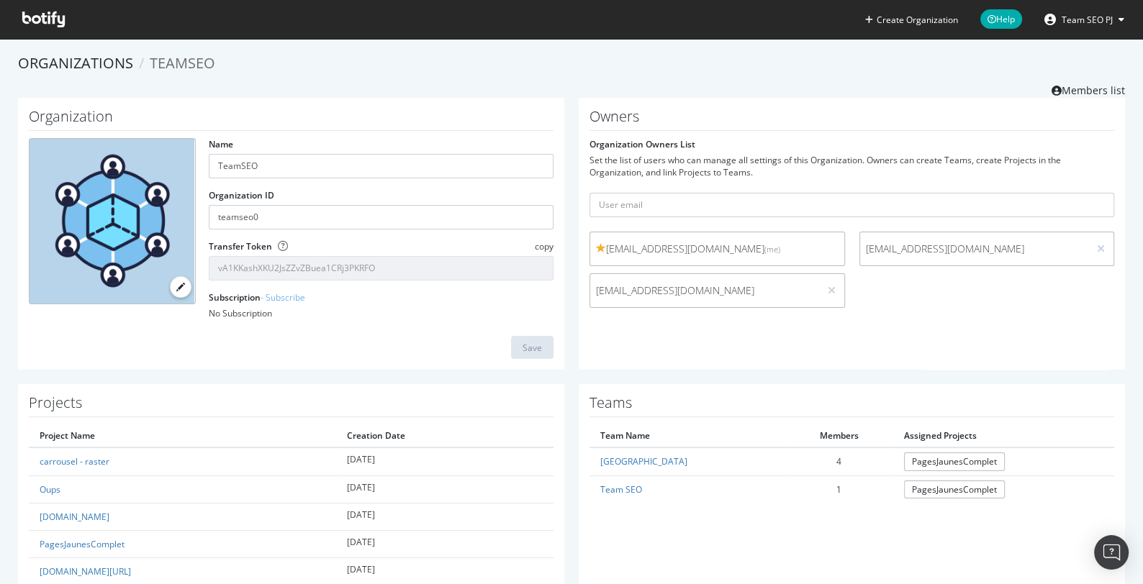
click at [1108, 21] on span "Team SEO PJ" at bounding box center [1086, 20] width 51 height 12
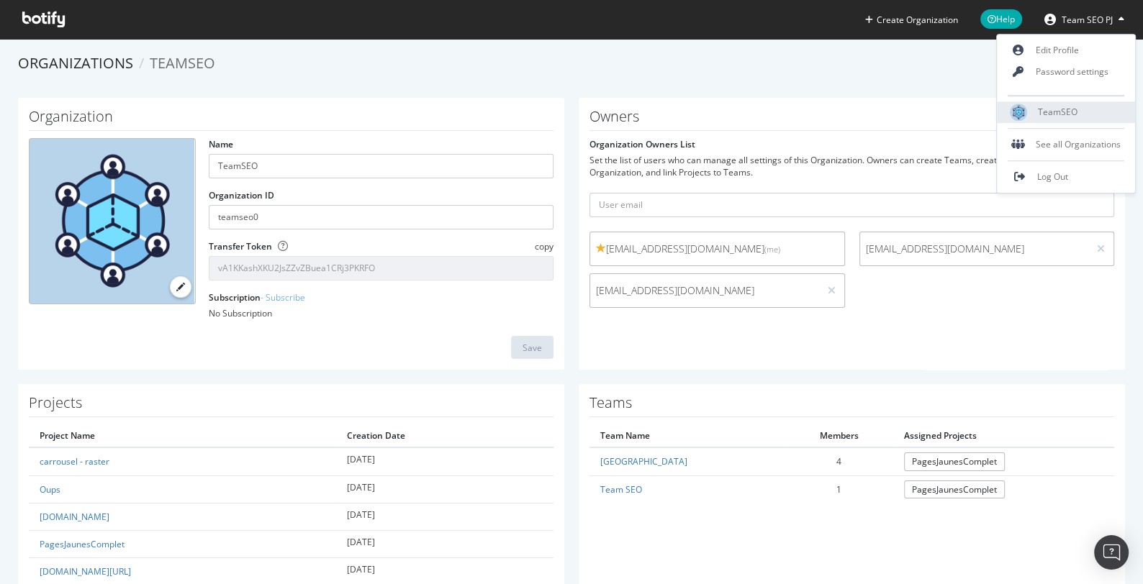
click at [1050, 114] on span "TeamSEO" at bounding box center [1058, 112] width 40 height 12
click at [1066, 139] on div "See all Organizations" at bounding box center [1066, 145] width 138 height 22
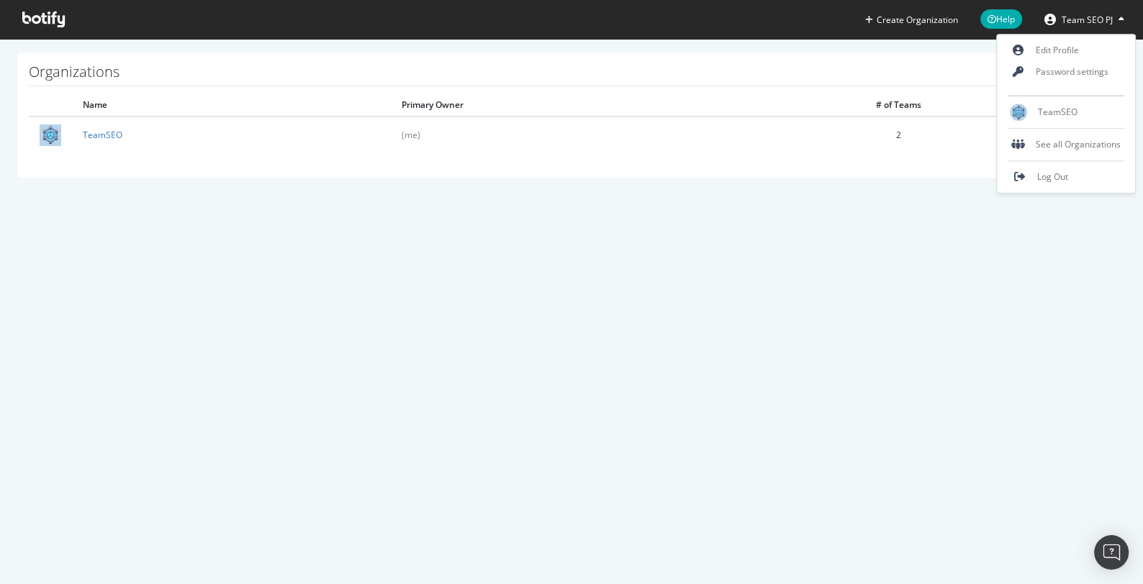
click at [1086, 14] on span "Team SEO PJ" at bounding box center [1086, 20] width 51 height 12
click at [129, 246] on div "Create Organization Help Team SEO PJ Organizations Name Primary Owner # of Team…" at bounding box center [571, 292] width 1143 height 584
click at [44, 23] on icon at bounding box center [43, 20] width 42 height 16
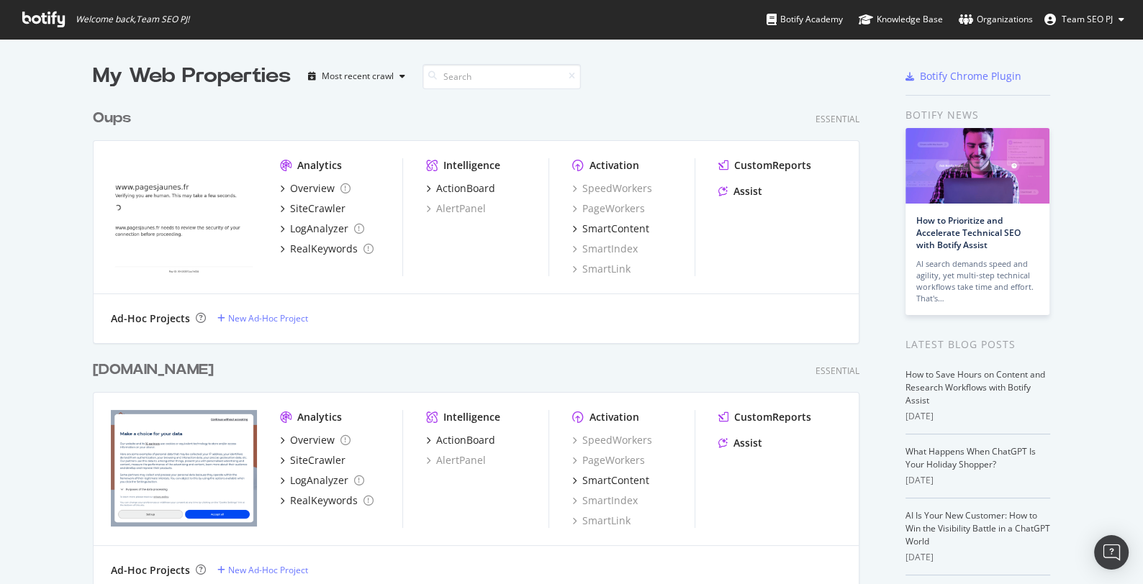
click at [1108, 26] on button "Team SEO PJ" at bounding box center [1084, 19] width 103 height 23
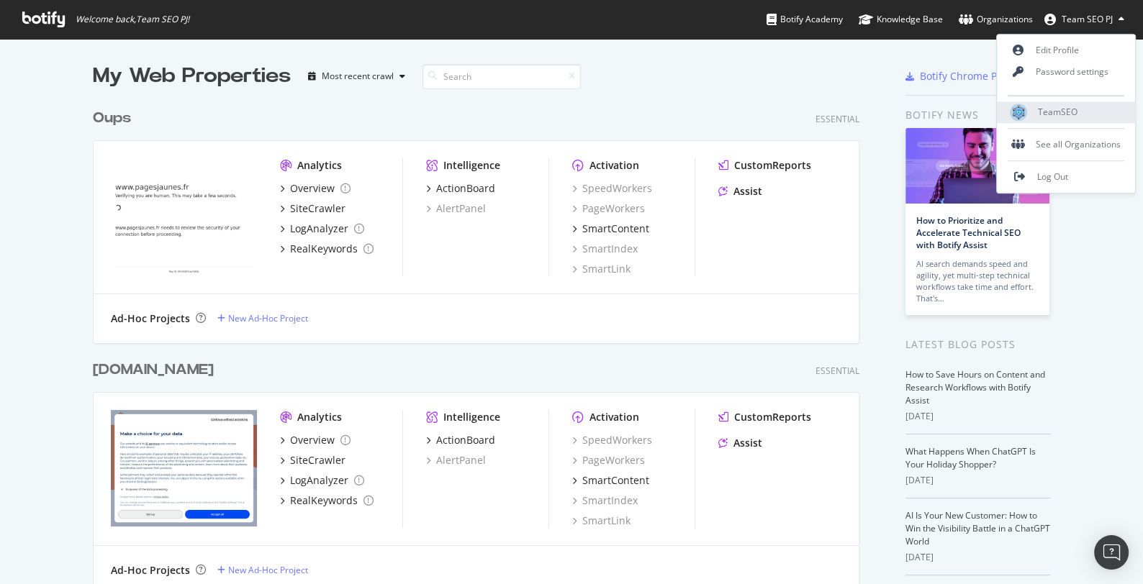
click at [1063, 104] on div "TeamSEO" at bounding box center [1066, 112] width 138 height 22
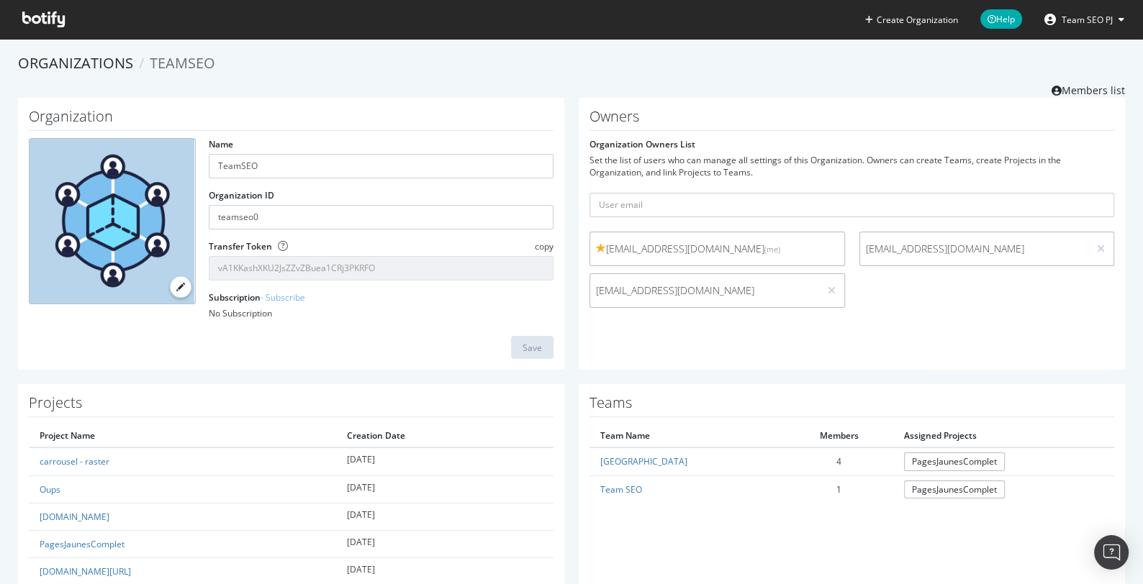
click at [1062, 23] on span "Team SEO PJ" at bounding box center [1086, 20] width 51 height 12
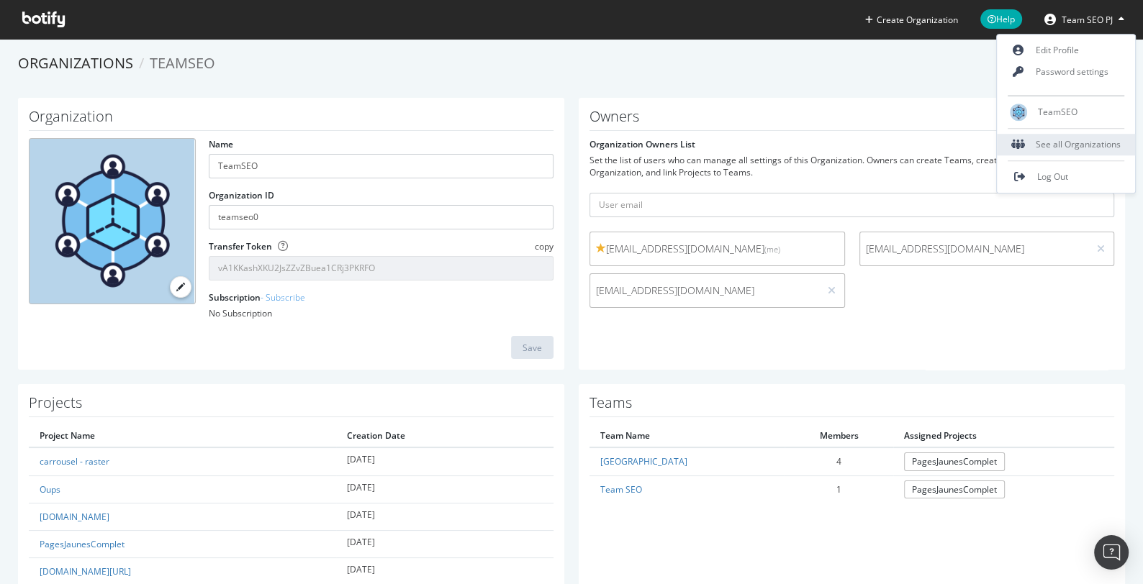
click at [1034, 144] on div "See all Organizations" at bounding box center [1066, 145] width 138 height 22
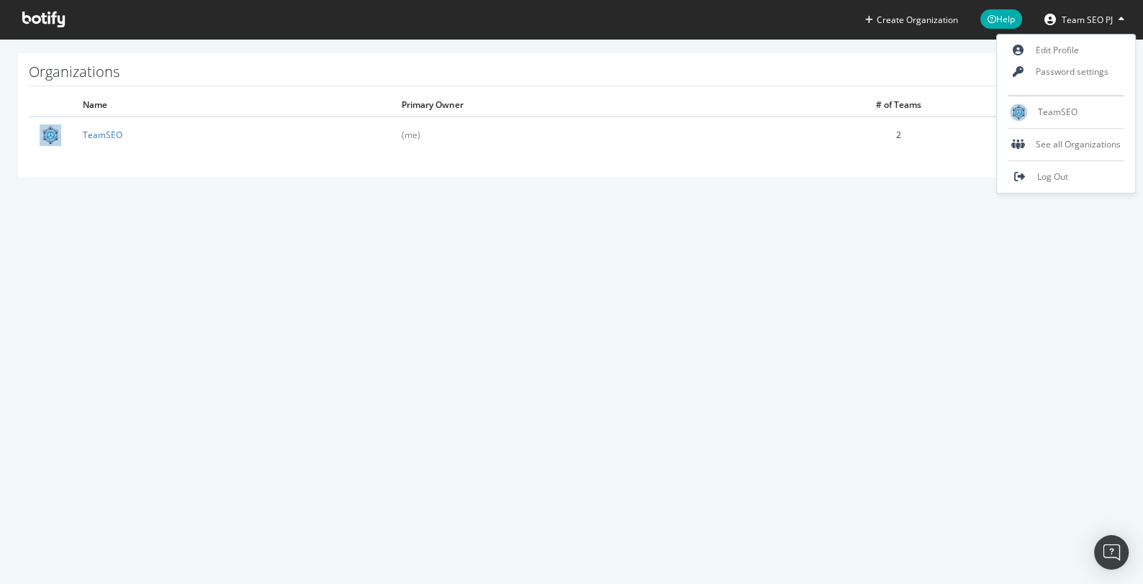
click at [497, 236] on div "Create Organization Help Team SEO PJ Organizations Name Primary Owner # of Team…" at bounding box center [571, 292] width 1143 height 584
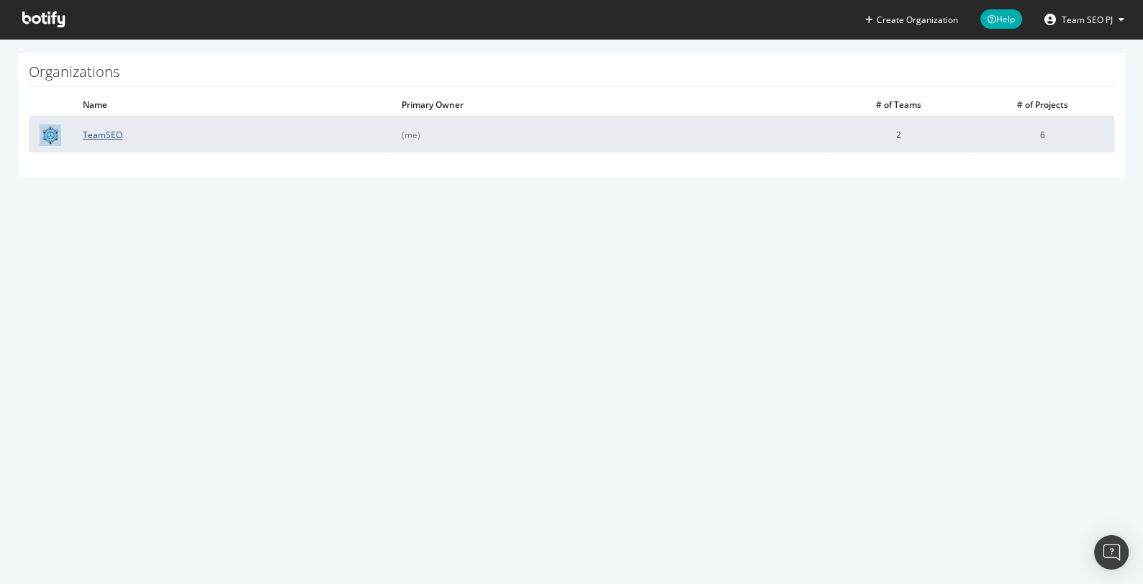
click at [109, 129] on link "TeamSEO" at bounding box center [103, 135] width 40 height 12
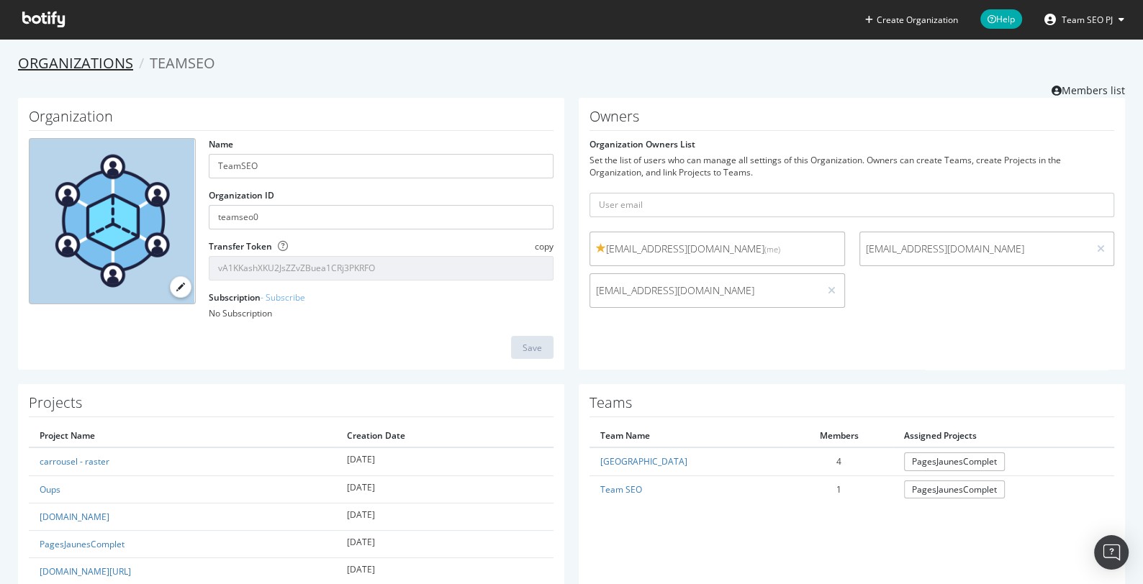
click at [88, 63] on link "Organizations" at bounding box center [75, 62] width 115 height 19
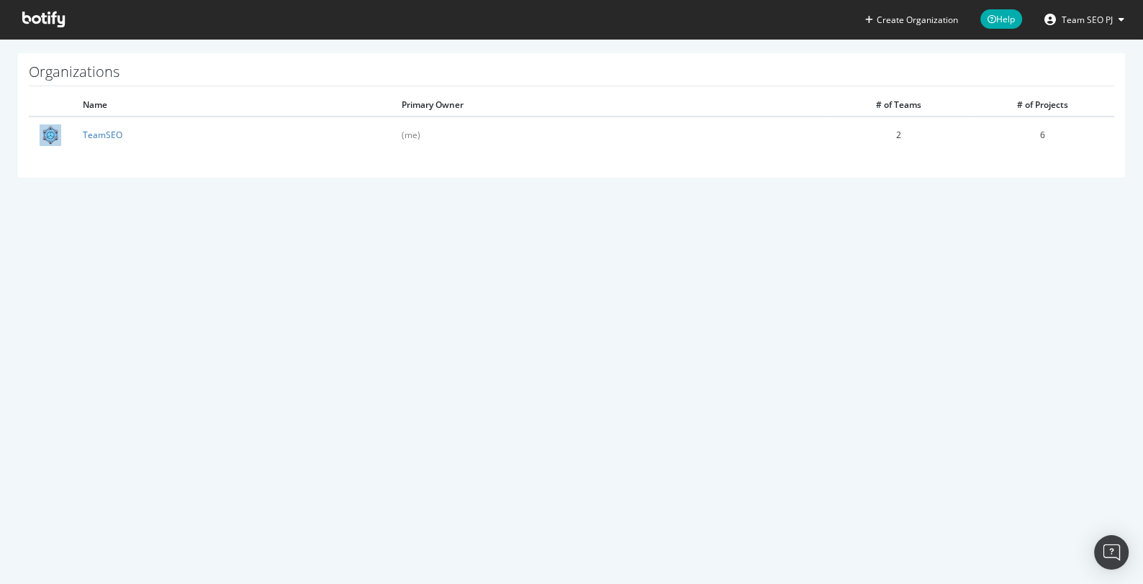
click at [44, 23] on icon at bounding box center [43, 20] width 42 height 16
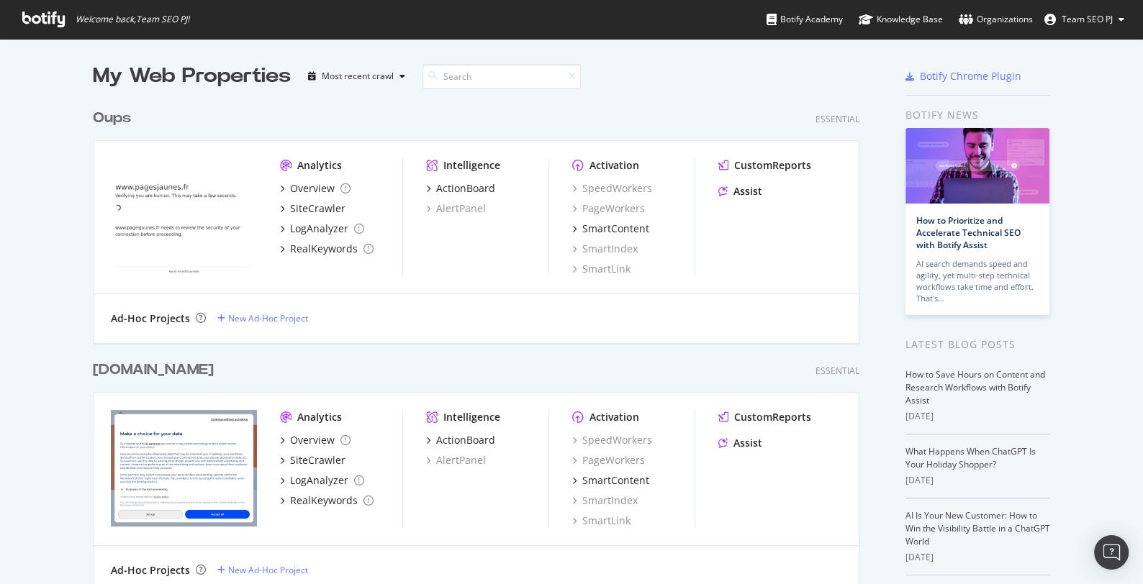
scroll to position [584, 1142]
click at [253, 318] on div "New Ad-Hoc Project" at bounding box center [268, 318] width 80 height 12
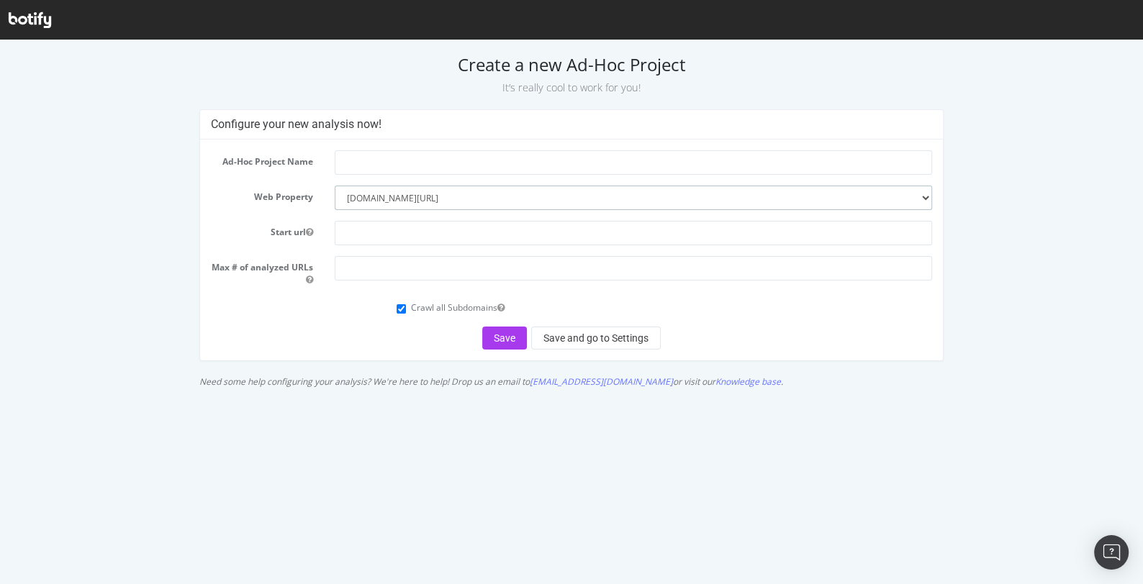
click at [458, 192] on select "--------- www.pagesjaunes.fr www.pagesjaunes.fr/oups www.ootravaux.fr www.pages…" at bounding box center [633, 198] width 597 height 24
select select
click at [384, 155] on input "text" at bounding box center [633, 162] width 597 height 24
click at [371, 230] on input "text" at bounding box center [633, 233] width 597 height 24
type input "[DOMAIN_NAME]"
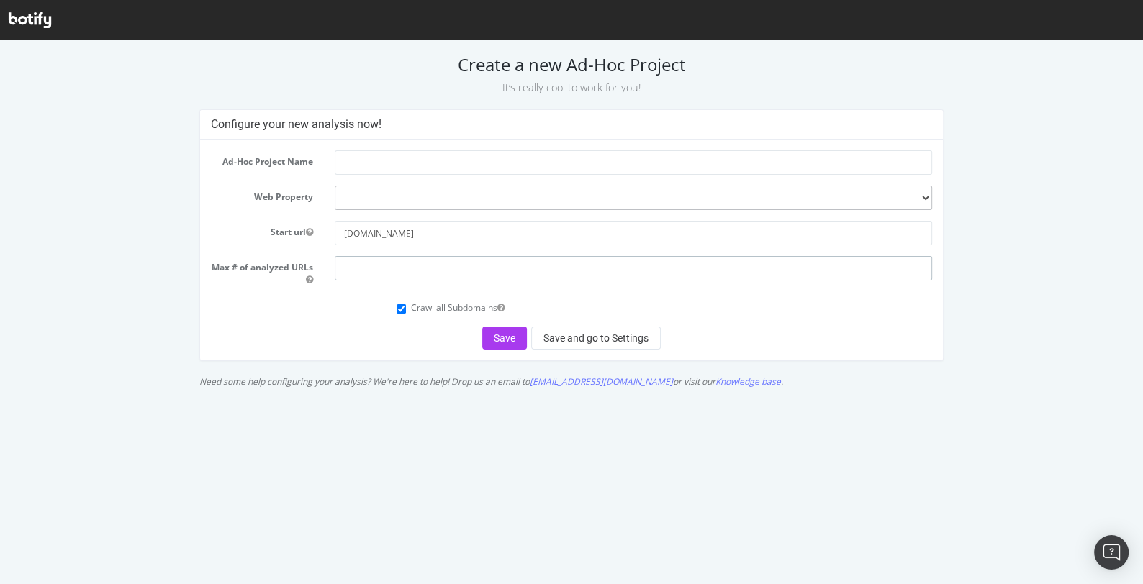
click at [362, 271] on input "number" at bounding box center [633, 268] width 597 height 24
click at [374, 166] on input "text" at bounding box center [633, 162] width 597 height 24
type input "forums"
click at [563, 341] on button "Save and go to Settings" at bounding box center [596, 338] width 130 height 23
click at [343, 235] on input "[DOMAIN_NAME]" at bounding box center [633, 233] width 597 height 24
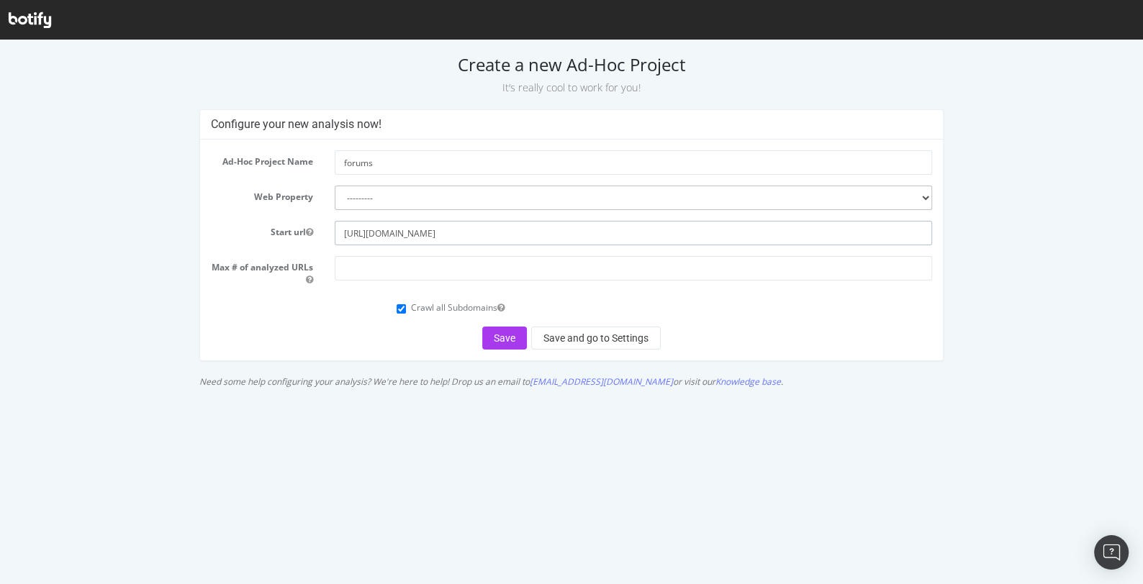
type input "[URL][DOMAIN_NAME]"
click at [400, 268] on input "number" at bounding box center [633, 268] width 597 height 24
type input "100"
click at [589, 342] on button "Save and go to Settings" at bounding box center [596, 338] width 130 height 23
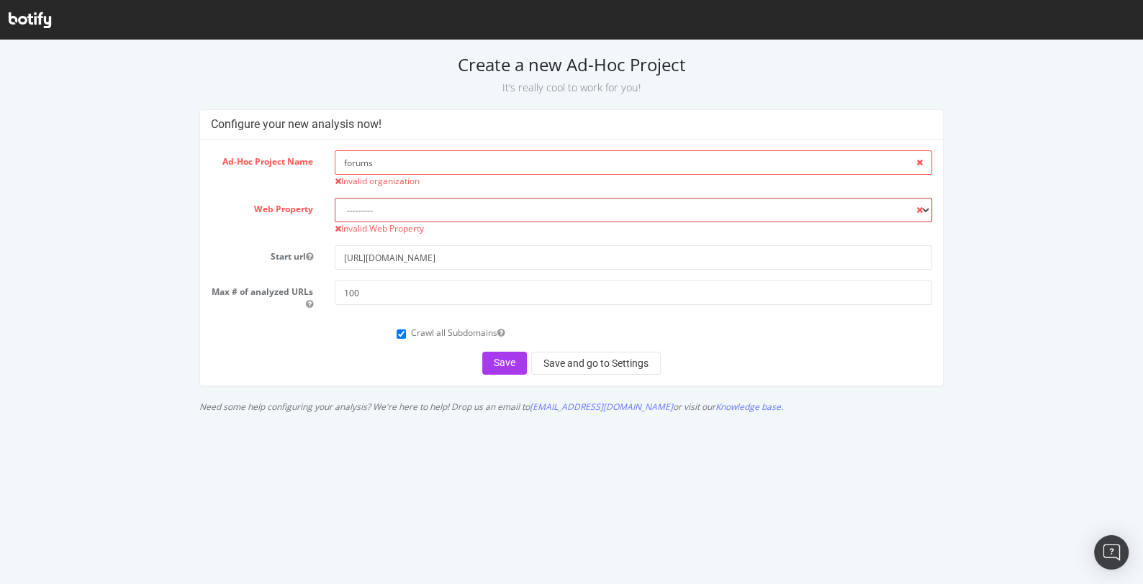
click at [369, 206] on select "--------- www.pagesjaunes.fr www.pagesjaunes.fr/oups www.ootravaux.fr www.pages…" at bounding box center [633, 210] width 597 height 24
select select "5213"
click at [381, 202] on select "--------- www.pagesjaunes.fr www.pagesjaunes.fr/oups www.ootravaux.fr www.pages…" at bounding box center [633, 210] width 597 height 24
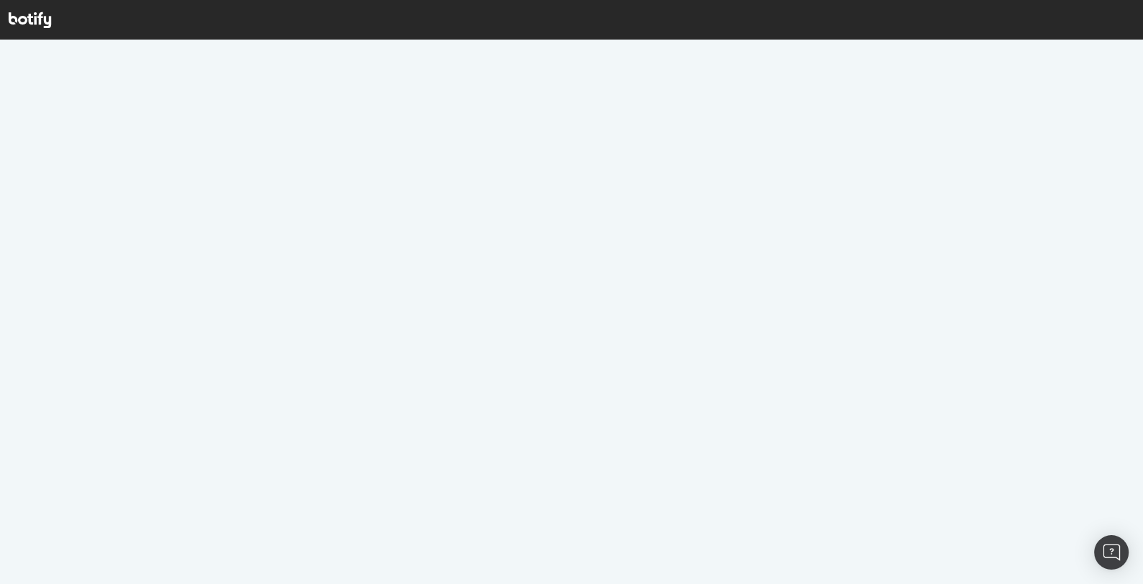
select select
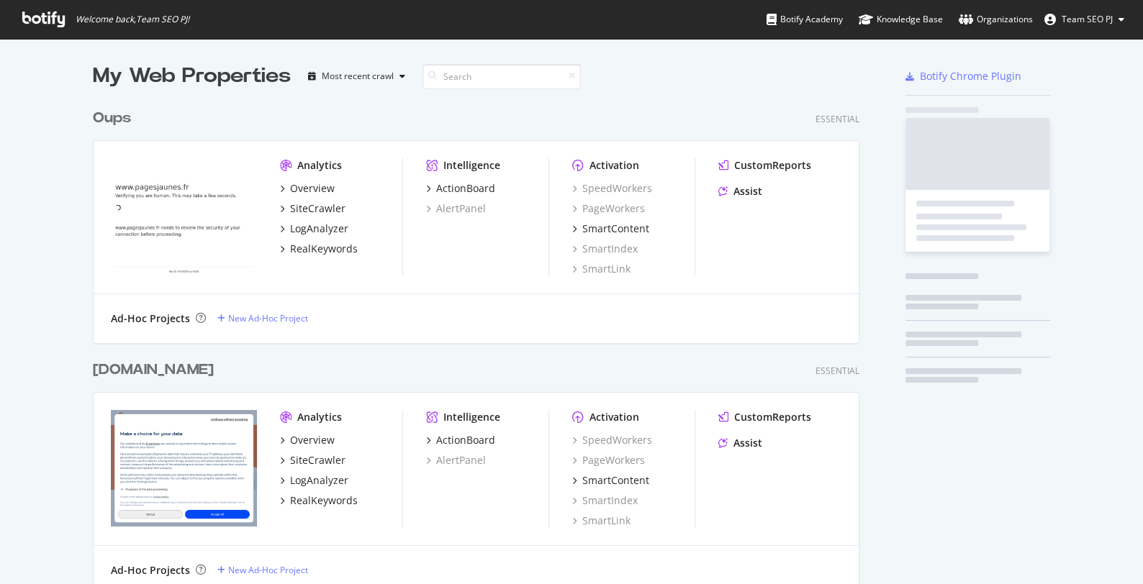
scroll to position [1048, 778]
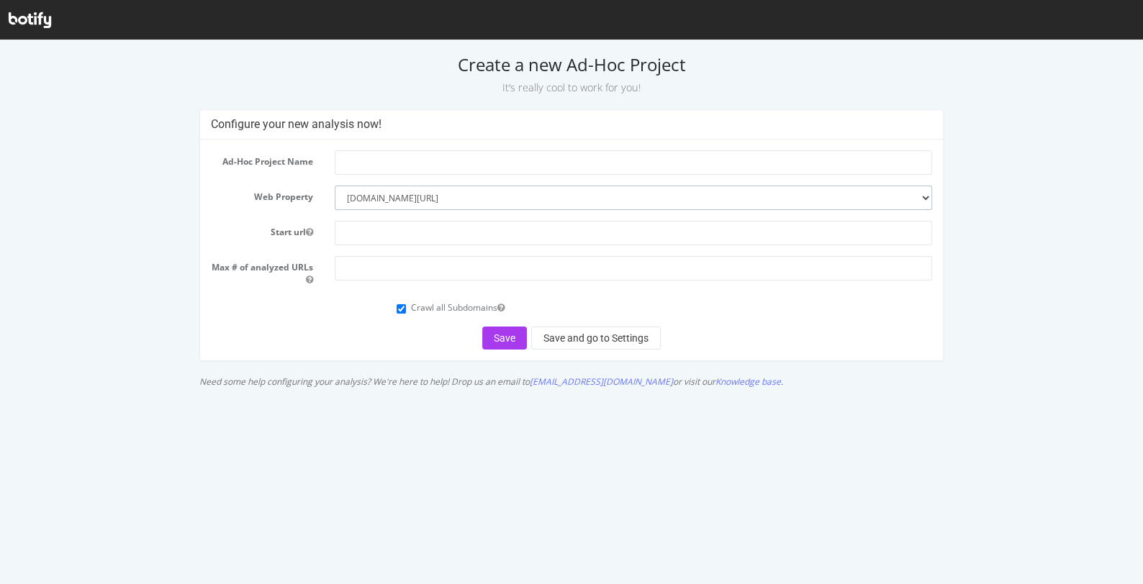
click at [444, 196] on select "--------- [DOMAIN_NAME] [DOMAIN_NAME][URL] [DOMAIN_NAME] [DOMAIN_NAME][URL]" at bounding box center [633, 198] width 597 height 24
select select "5213"
click at [376, 168] on input "text" at bounding box center [633, 162] width 597 height 24
type input "forums"
click at [368, 230] on input "text" at bounding box center [633, 233] width 597 height 24
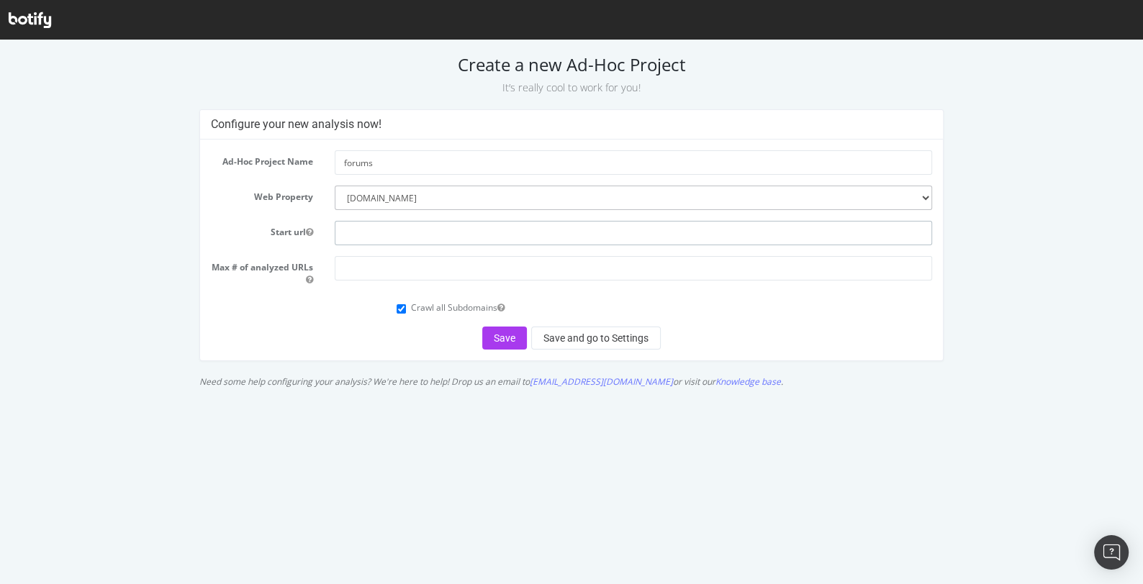
type input "[URL][DOMAIN_NAME]"
click at [379, 267] on input "number" at bounding box center [633, 268] width 597 height 24
type input "100"
click at [562, 338] on button "Save and go to Settings" at bounding box center [596, 338] width 130 height 23
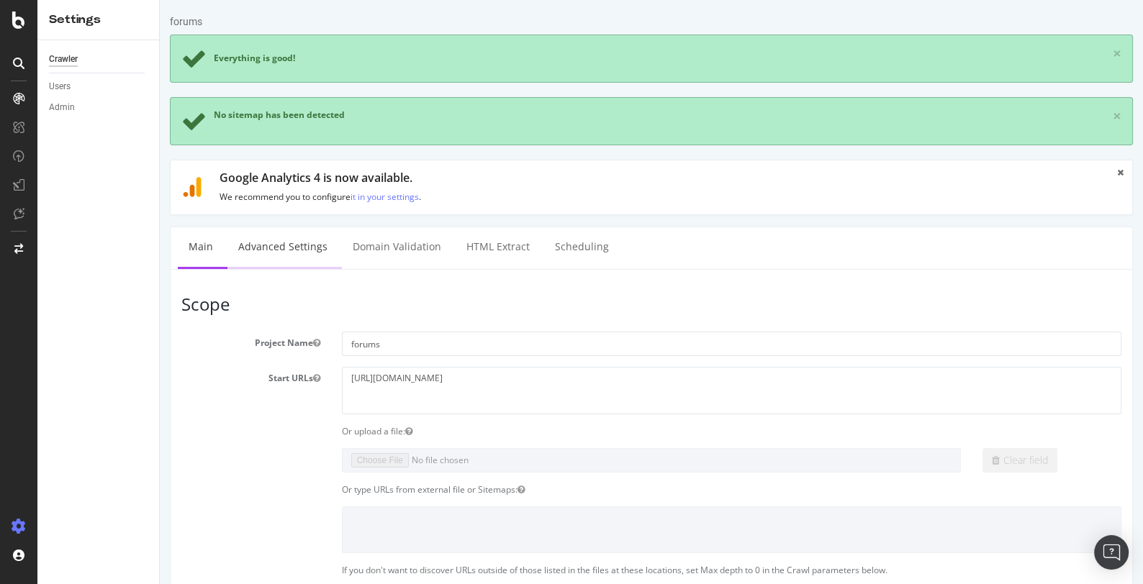
click at [295, 247] on link "Advanced Settings" at bounding box center [282, 247] width 111 height 40
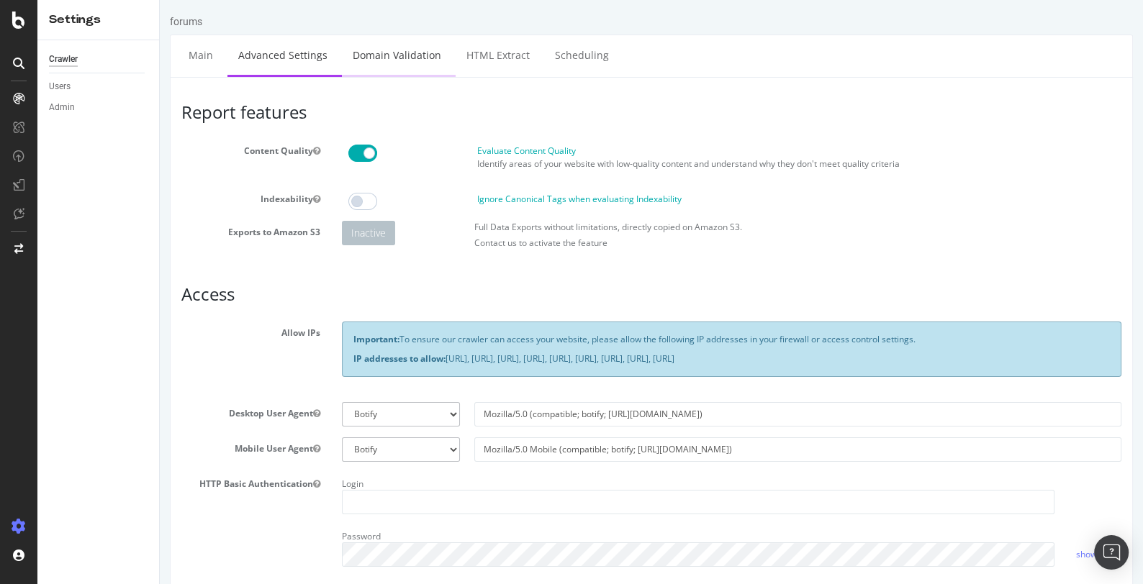
click at [401, 60] on link "Domain Validation" at bounding box center [397, 55] width 110 height 40
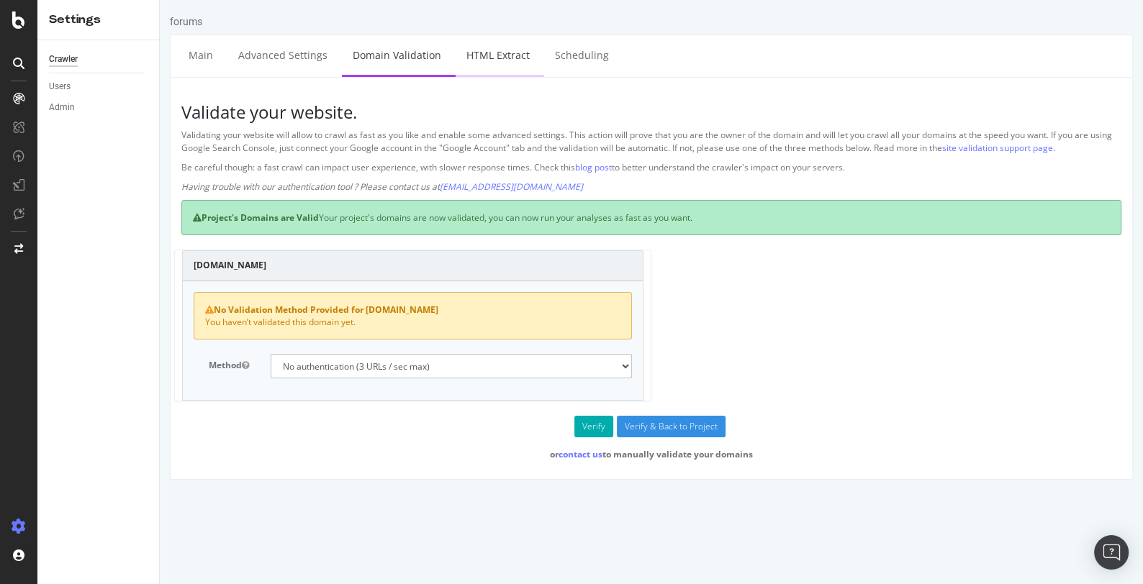
click at [486, 58] on link "HTML Extract" at bounding box center [497, 55] width 85 height 40
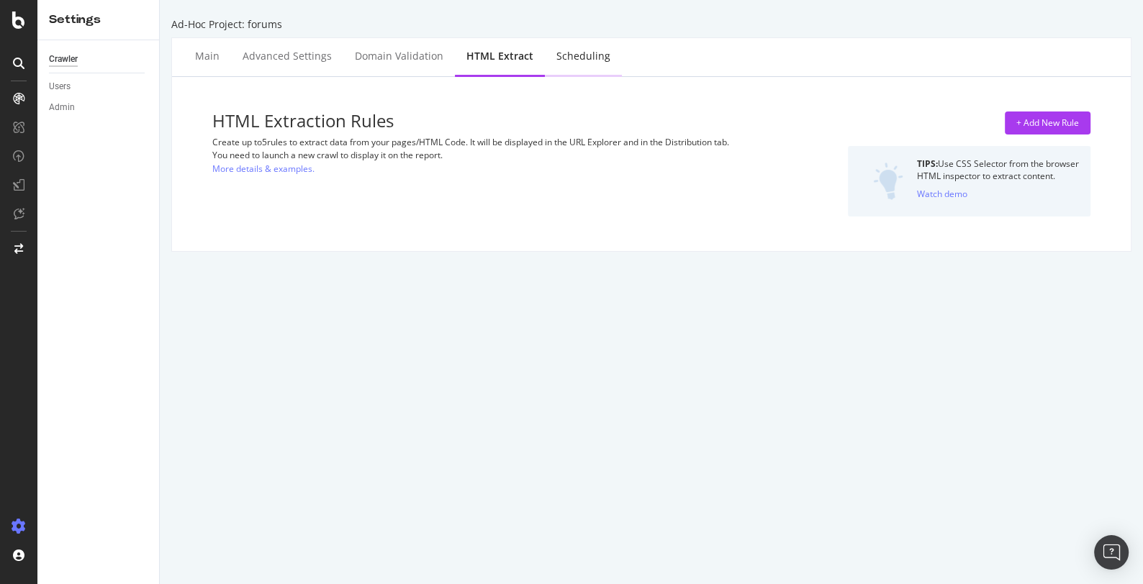
click at [581, 58] on div "Scheduling" at bounding box center [583, 56] width 54 height 14
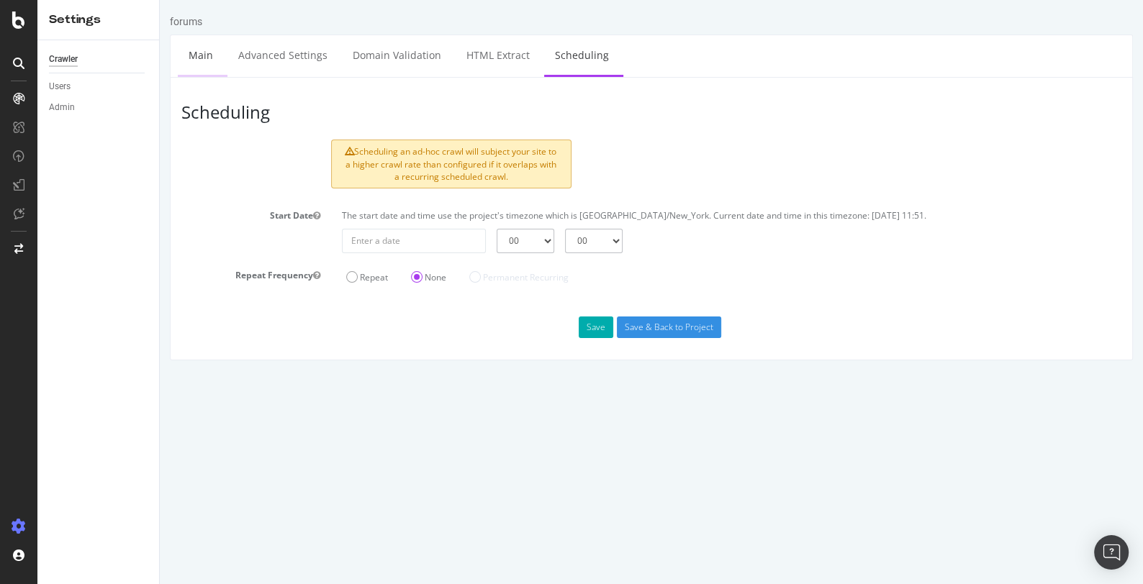
click at [193, 60] on link "Main" at bounding box center [201, 55] width 46 height 40
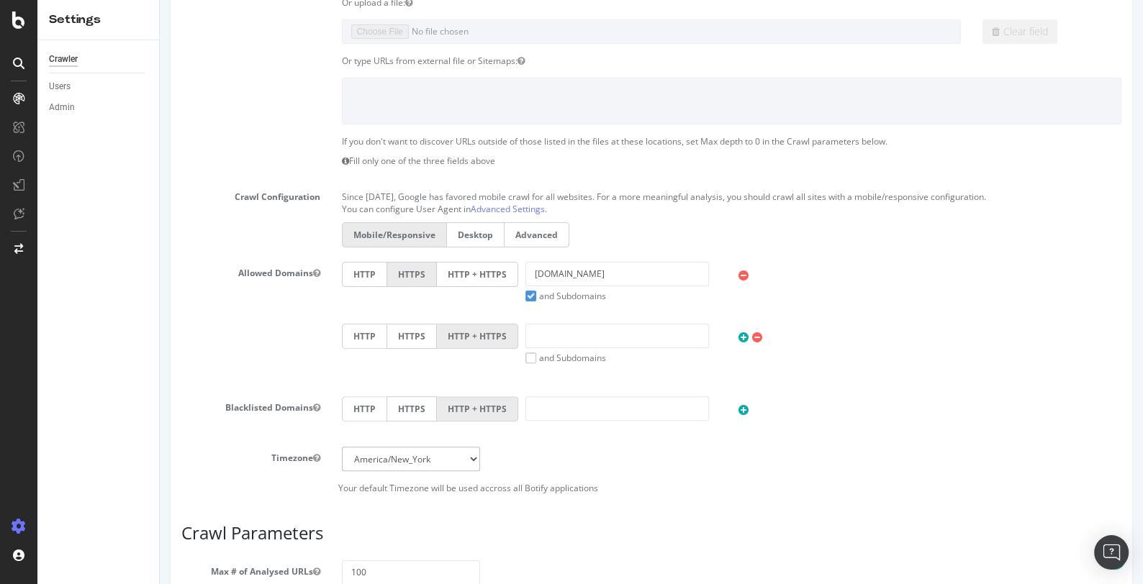
scroll to position [625, 0]
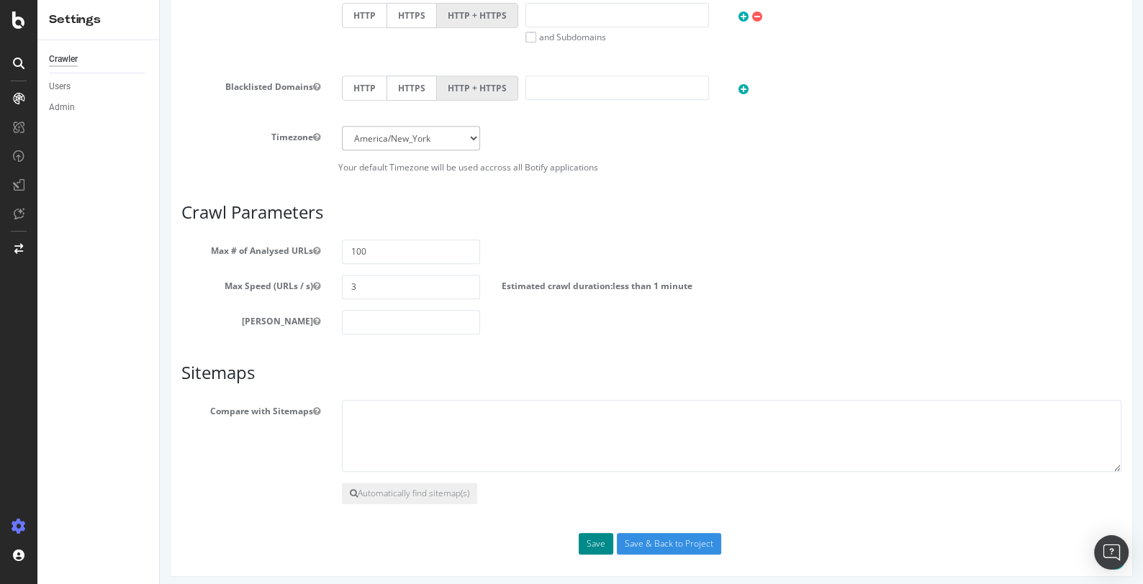
click at [593, 540] on button "Save" at bounding box center [596, 544] width 35 height 22
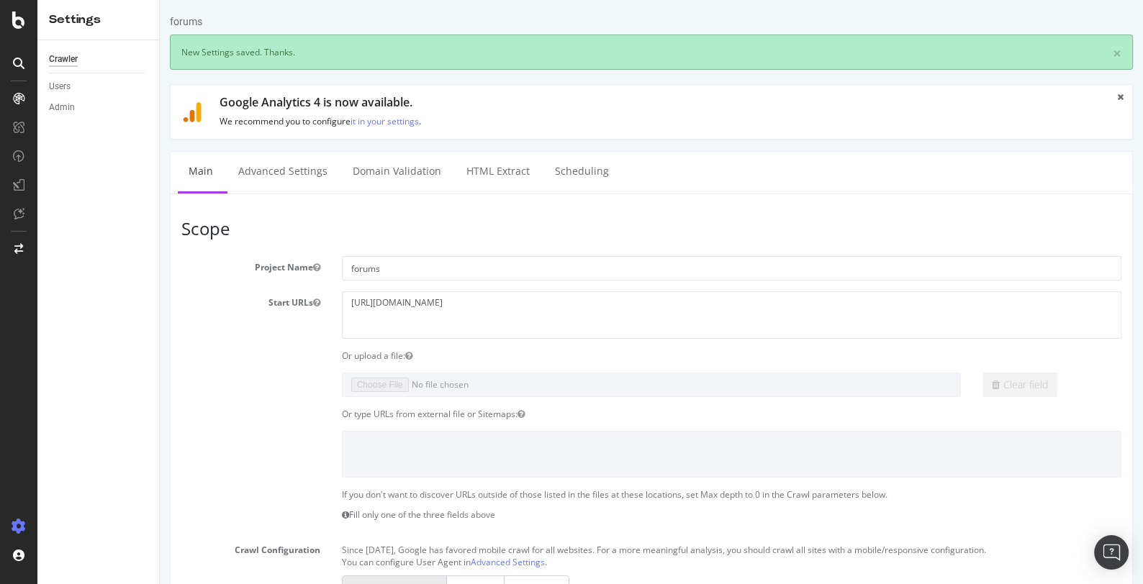
scroll to position [0, 0]
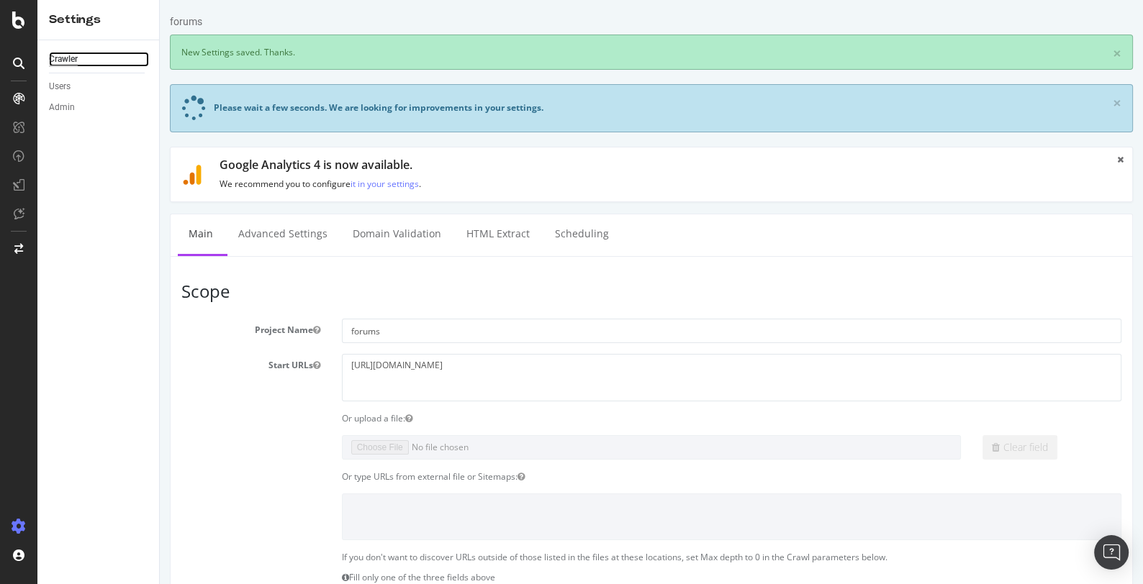
click at [66, 53] on div "Crawler" at bounding box center [63, 59] width 29 height 15
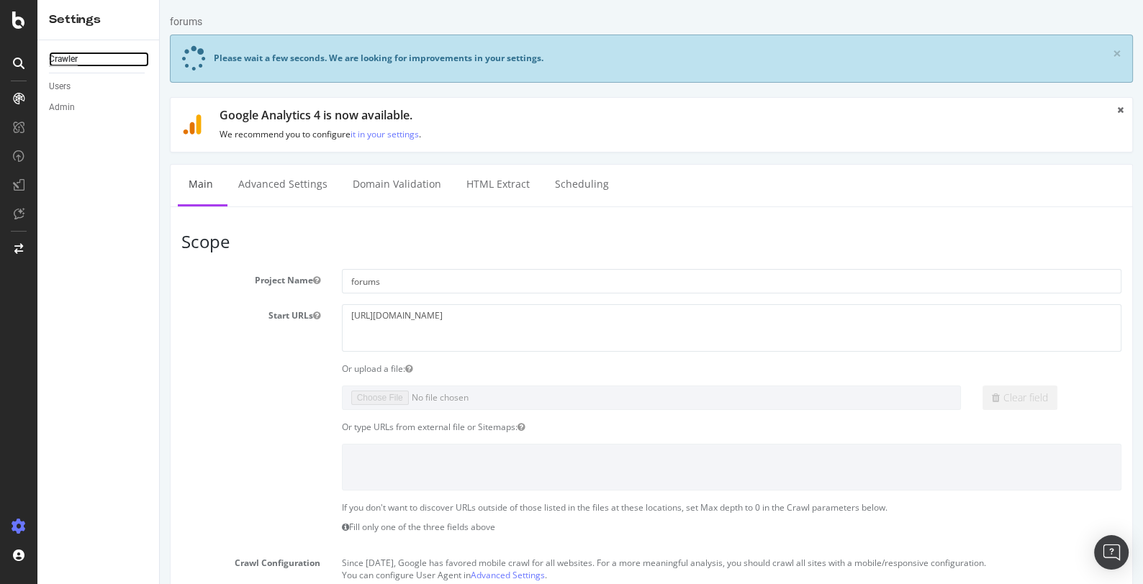
scroll to position [687, 0]
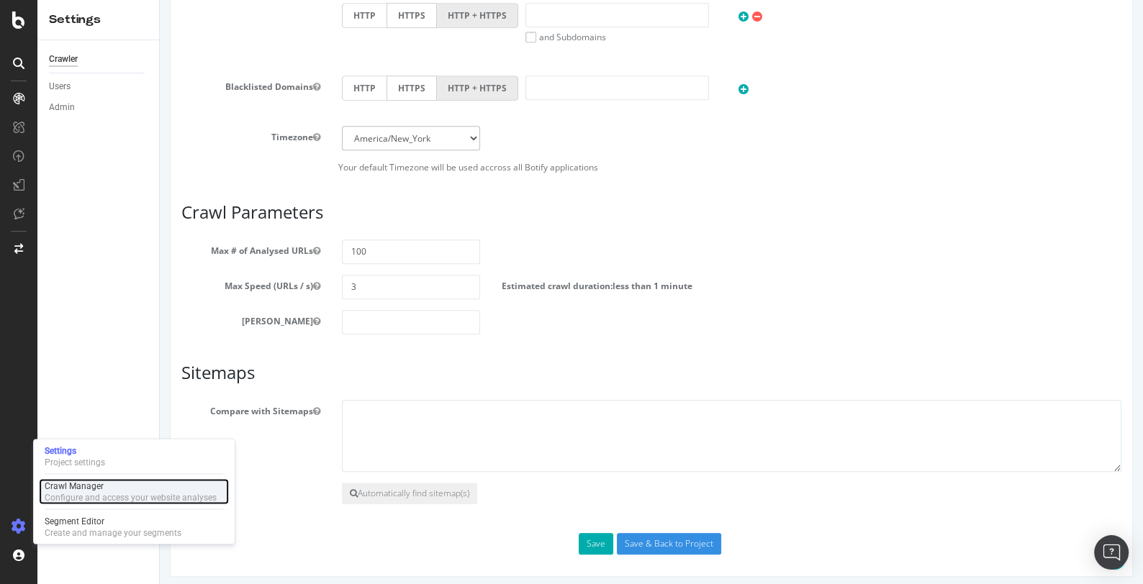
click at [92, 496] on div "Configure and access your website analyses" at bounding box center [131, 497] width 172 height 12
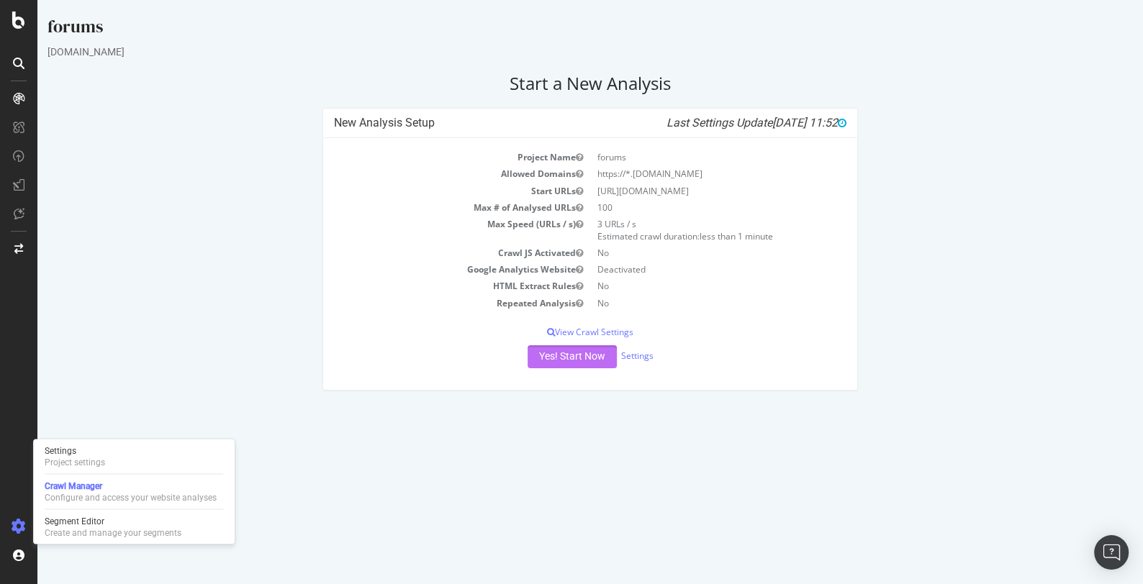
click at [577, 352] on button "Yes! Start Now" at bounding box center [571, 356] width 89 height 23
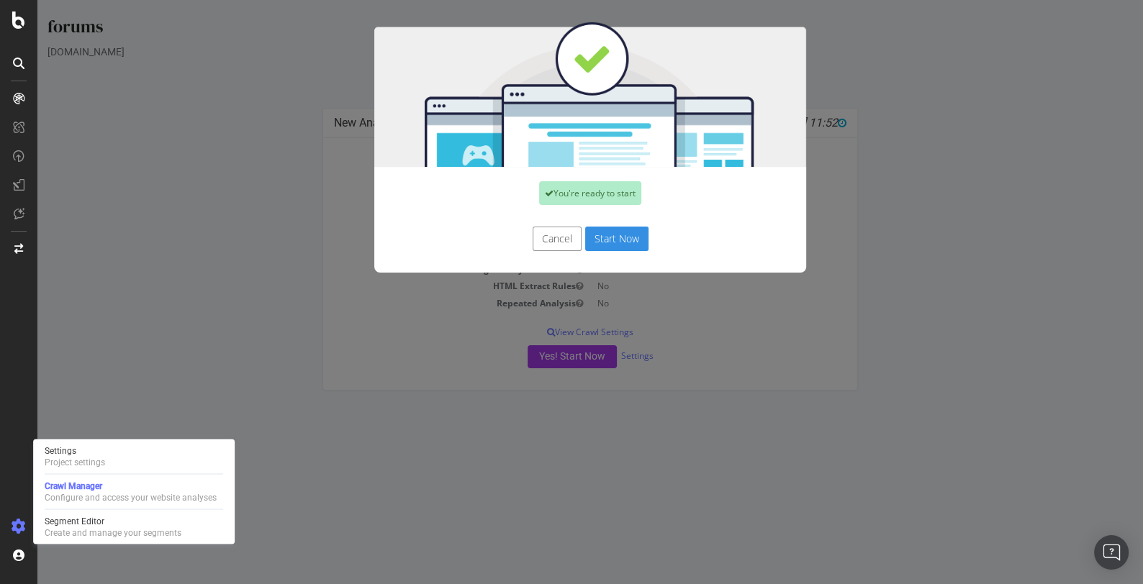
click at [622, 241] on button "Start Now" at bounding box center [616, 239] width 63 height 24
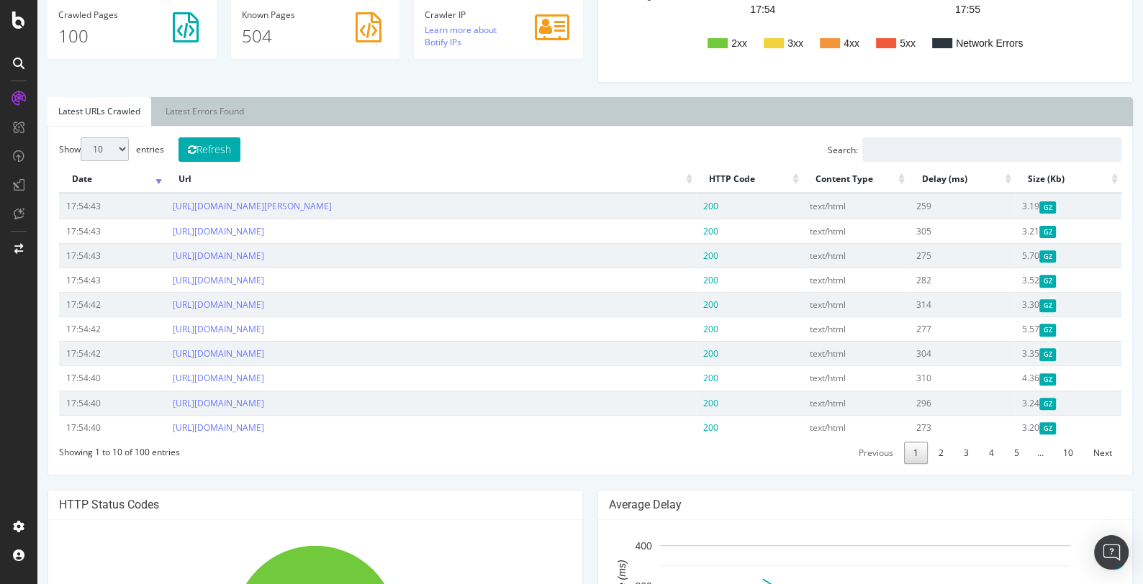
scroll to position [445, 0]
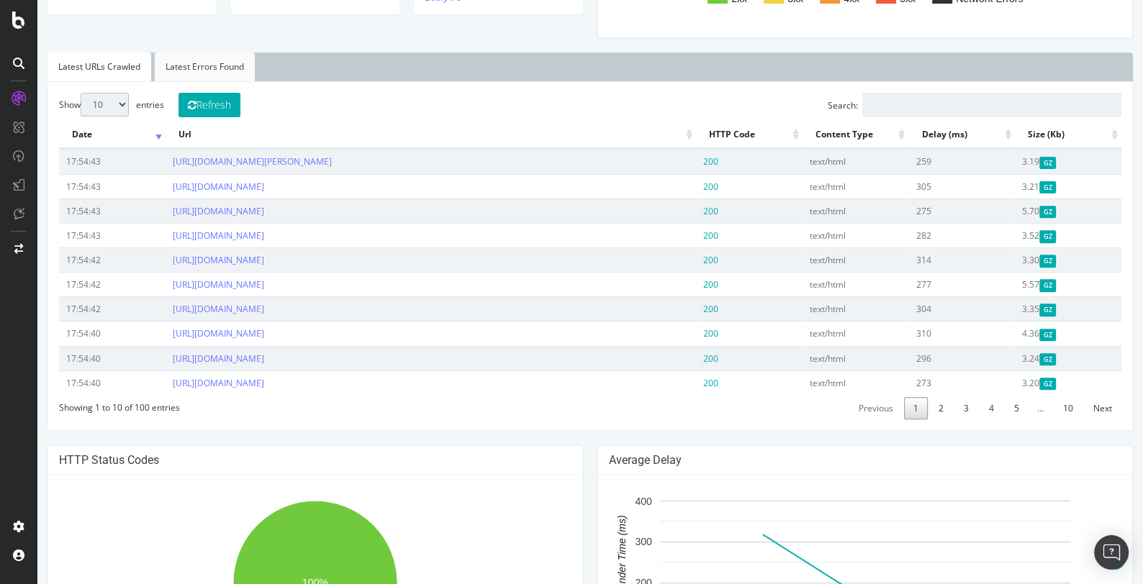
click at [237, 62] on link "Latest Errors Found" at bounding box center [205, 67] width 100 height 29
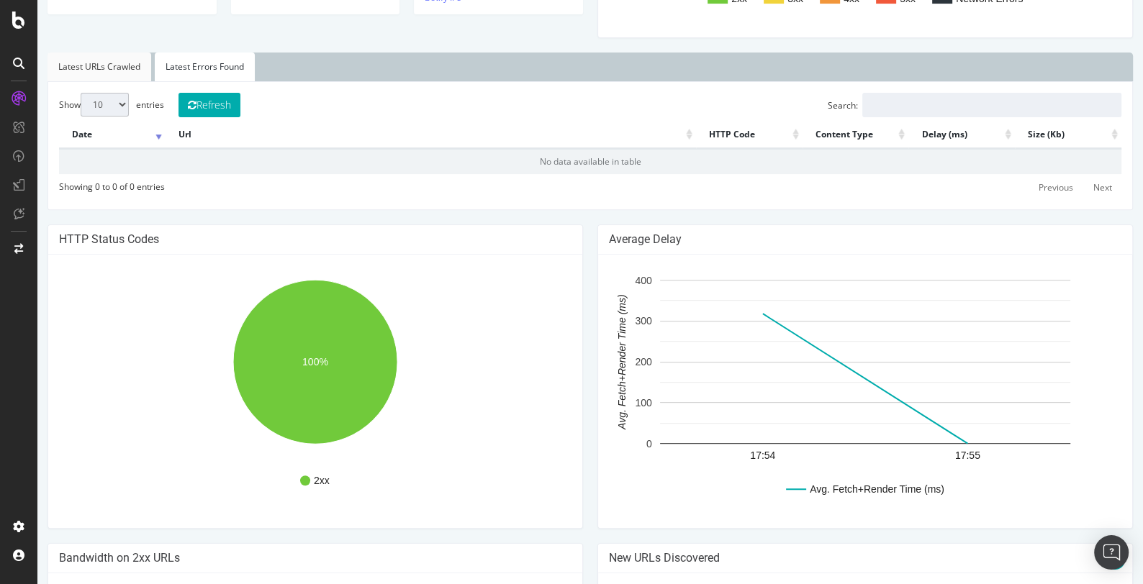
click at [125, 68] on link "Latest URLs Crawled" at bounding box center [99, 67] width 104 height 29
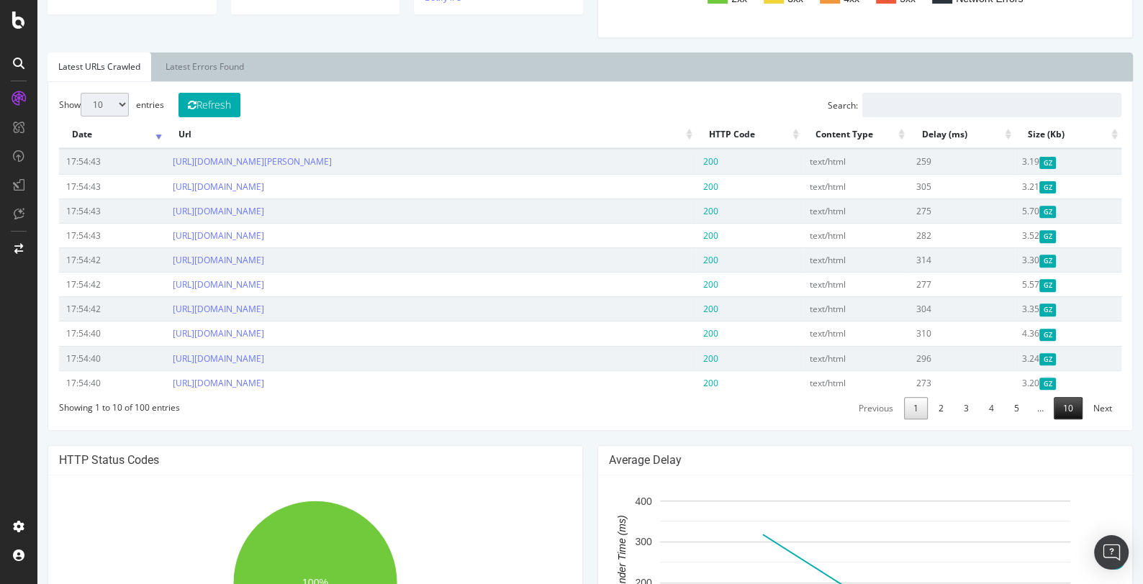
click at [1066, 407] on link "10" at bounding box center [1067, 408] width 29 height 22
click at [1041, 407] on link "9" at bounding box center [1040, 408] width 24 height 22
click at [1016, 406] on link "8" at bounding box center [1015, 408] width 24 height 22
click at [992, 409] on link "7" at bounding box center [990, 408] width 24 height 22
click at [969, 406] on link "6" at bounding box center [965, 408] width 24 height 22
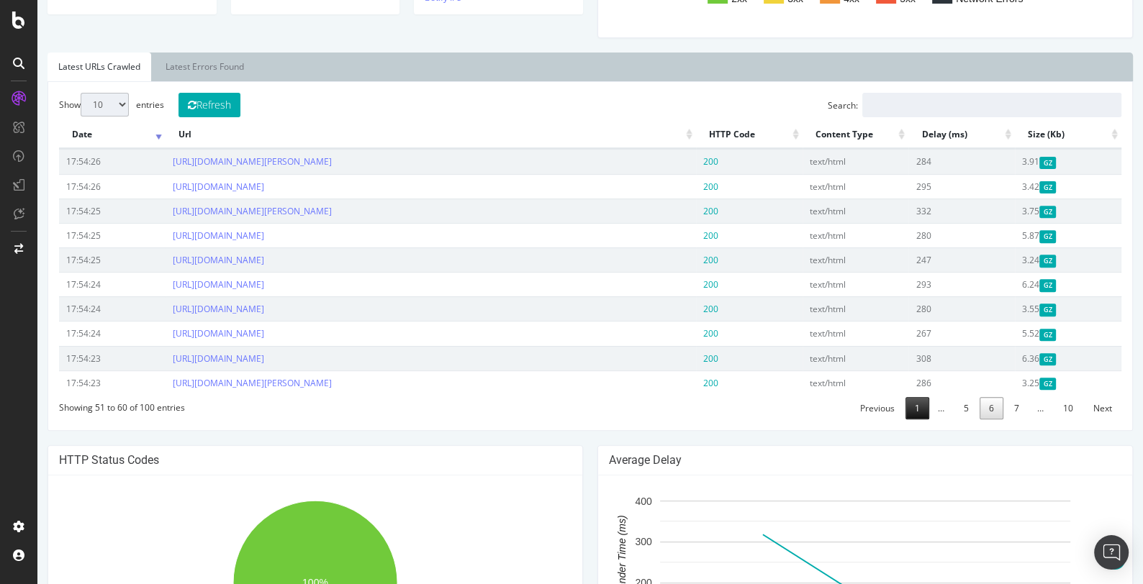
click at [929, 412] on link "1" at bounding box center [917, 408] width 24 height 22
click at [1018, 405] on link "5" at bounding box center [1016, 408] width 24 height 22
click at [1003, 407] on link "5" at bounding box center [991, 408] width 24 height 22
click at [971, 408] on link "4" at bounding box center [966, 408] width 24 height 22
click at [948, 407] on link "2" at bounding box center [941, 408] width 24 height 22
